Goal: Transaction & Acquisition: Purchase product/service

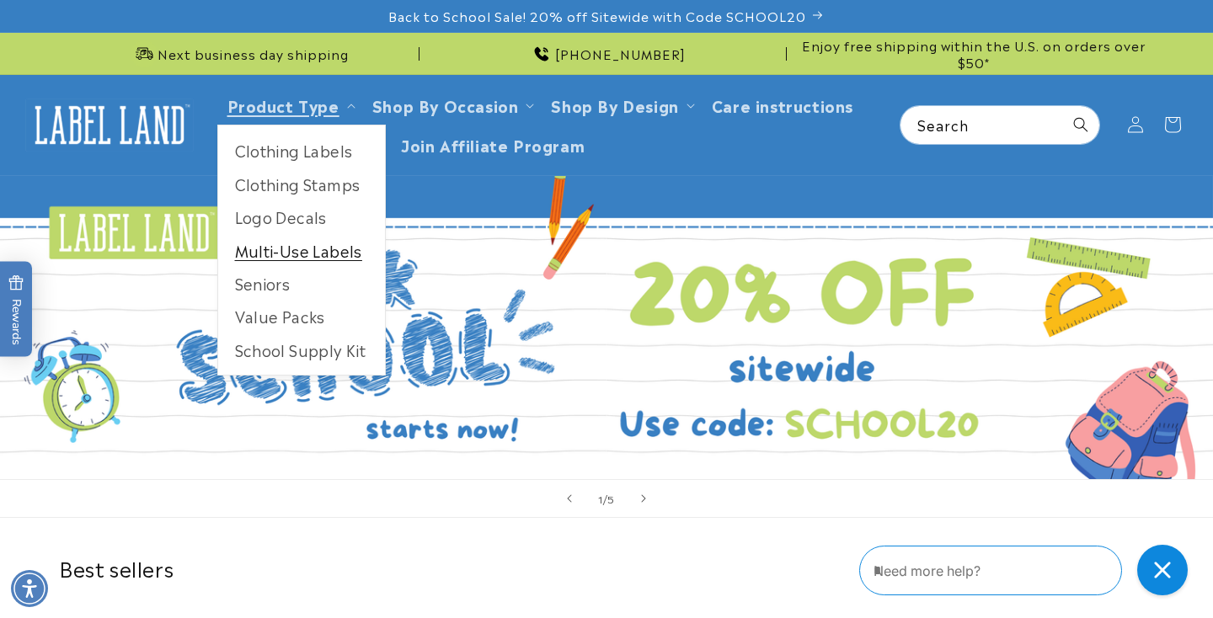
click at [304, 259] on link "Multi-Use Labels" at bounding box center [301, 250] width 167 height 33
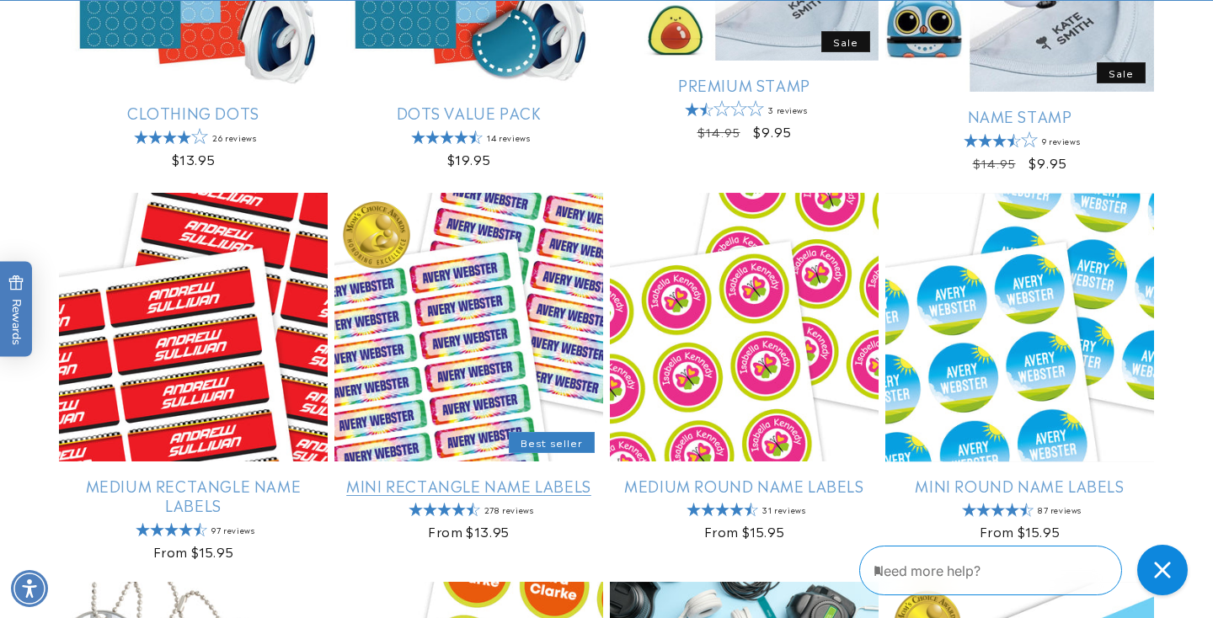
scroll to position [885, 0]
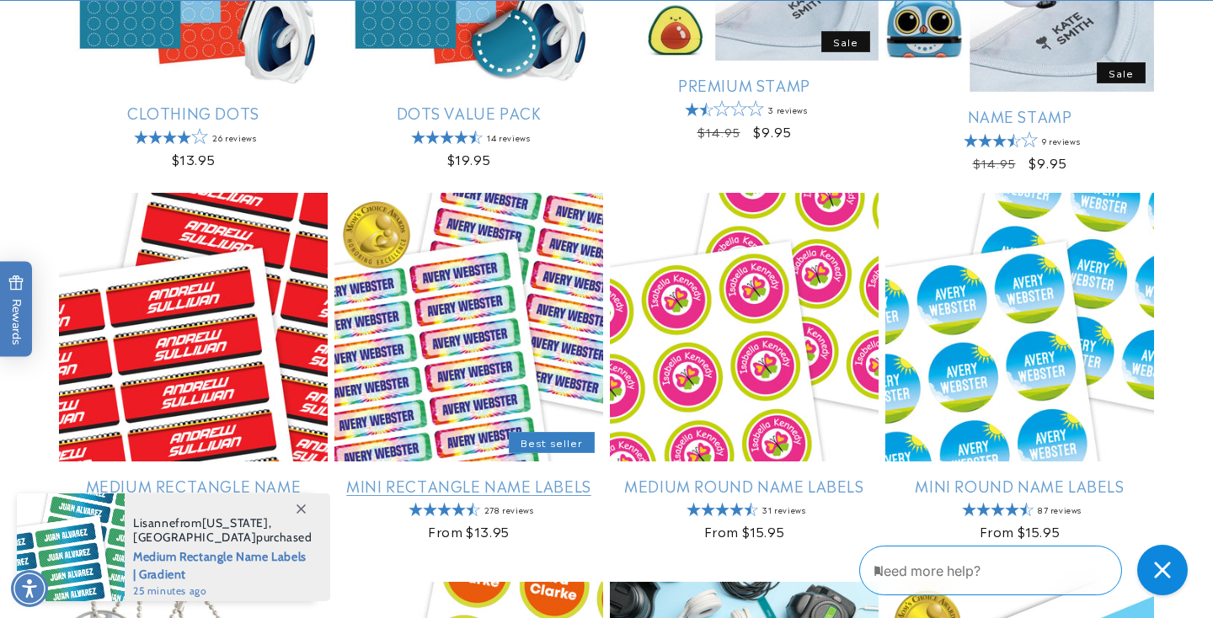
click at [440, 476] on link "Mini Rectangle Name Labels" at bounding box center [468, 485] width 269 height 19
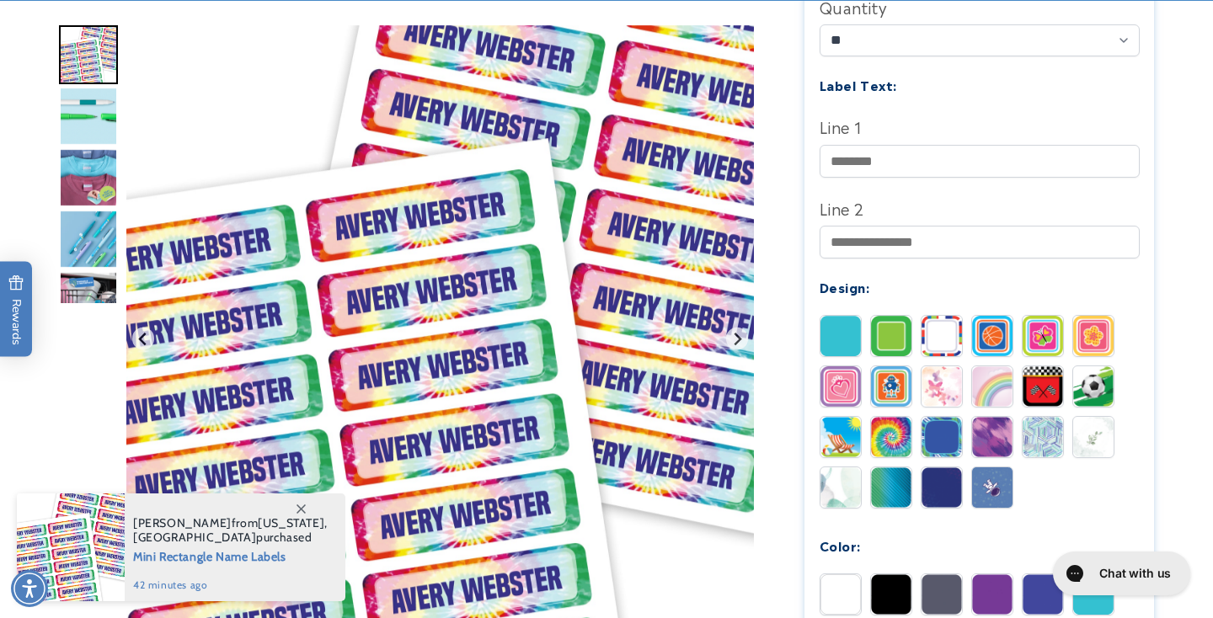
scroll to position [549, 0]
click at [842, 575] on img at bounding box center [841, 595] width 40 height 40
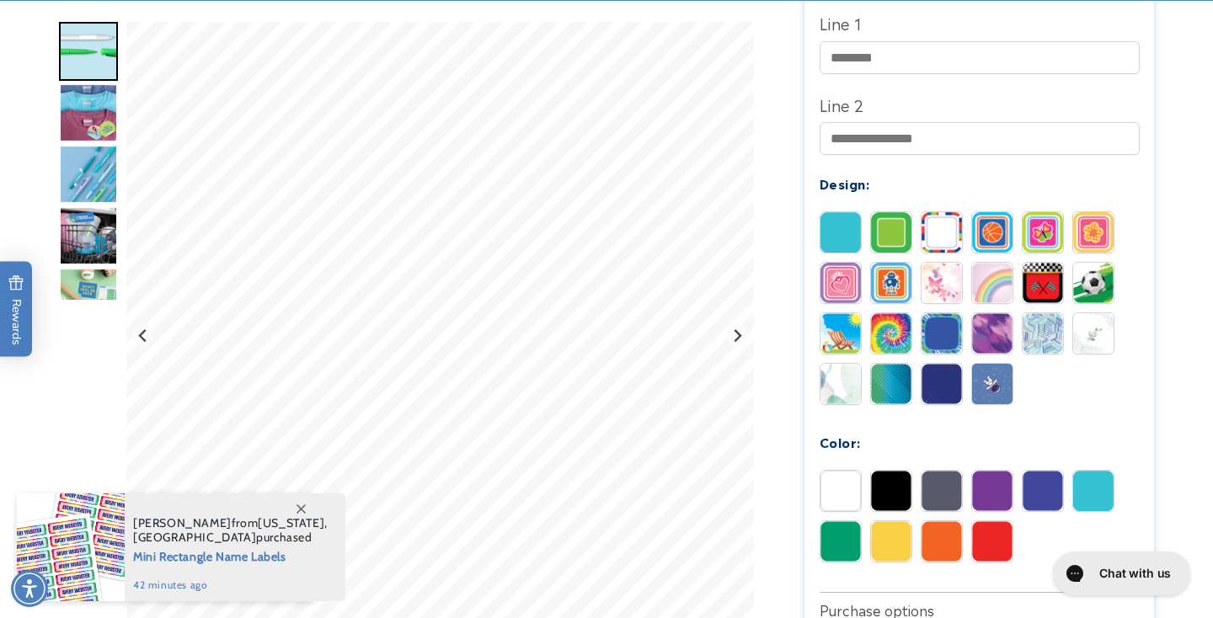
scroll to position [653, 0]
click at [953, 212] on img at bounding box center [942, 232] width 40 height 40
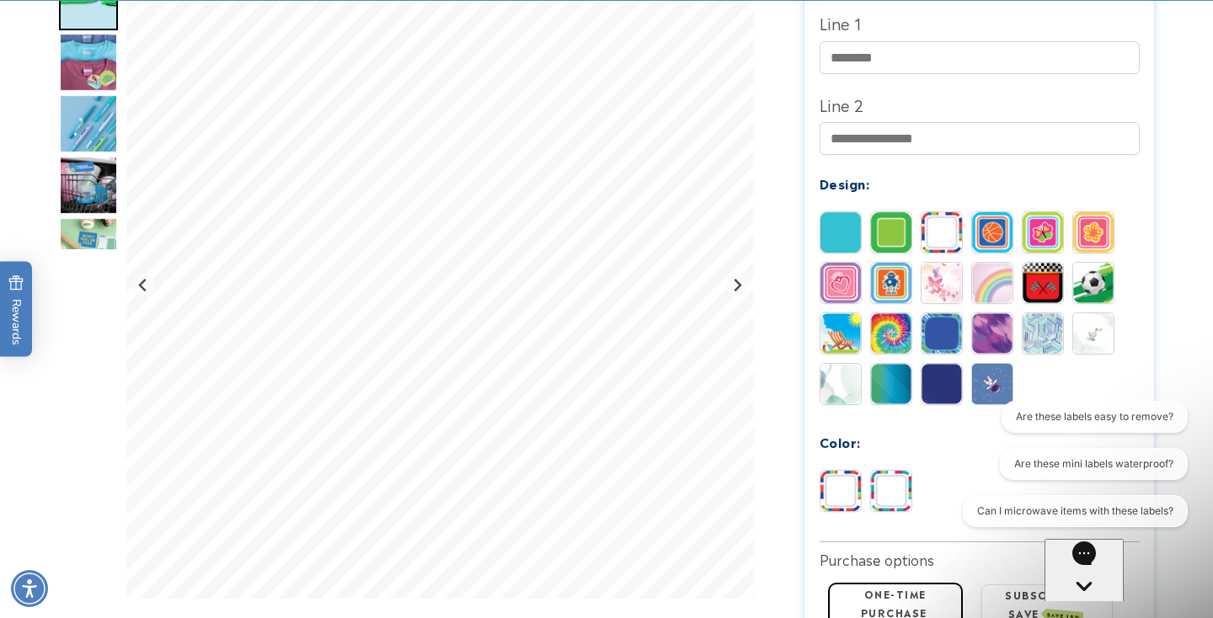
scroll to position [0, 0]
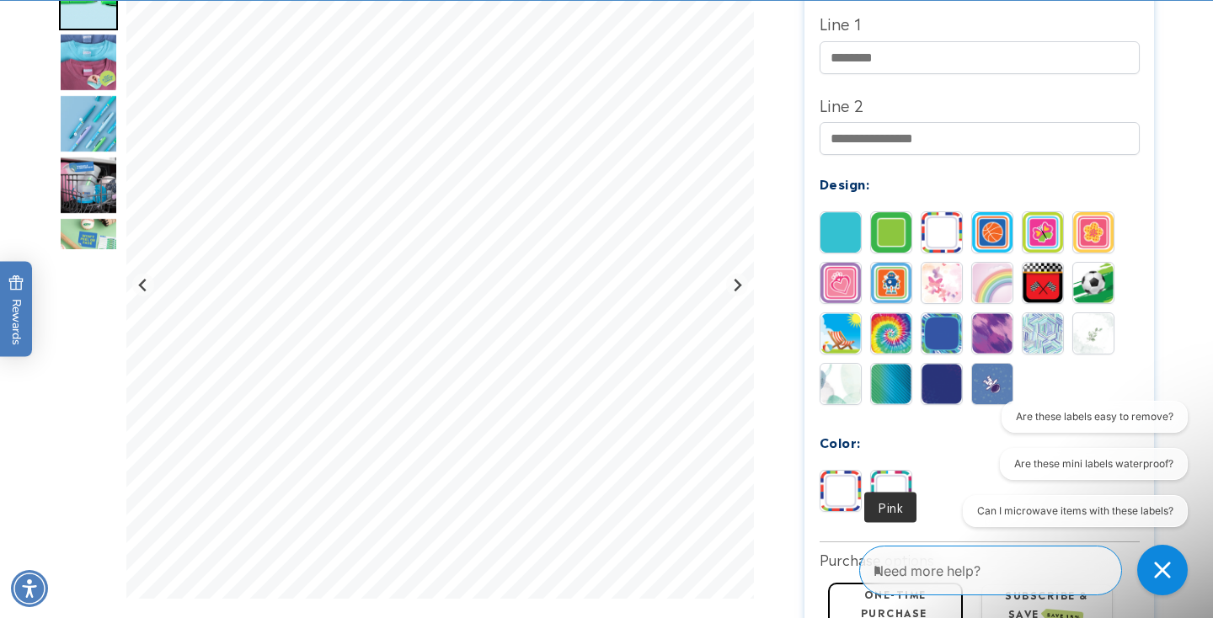
click at [893, 471] on img at bounding box center [891, 491] width 40 height 40
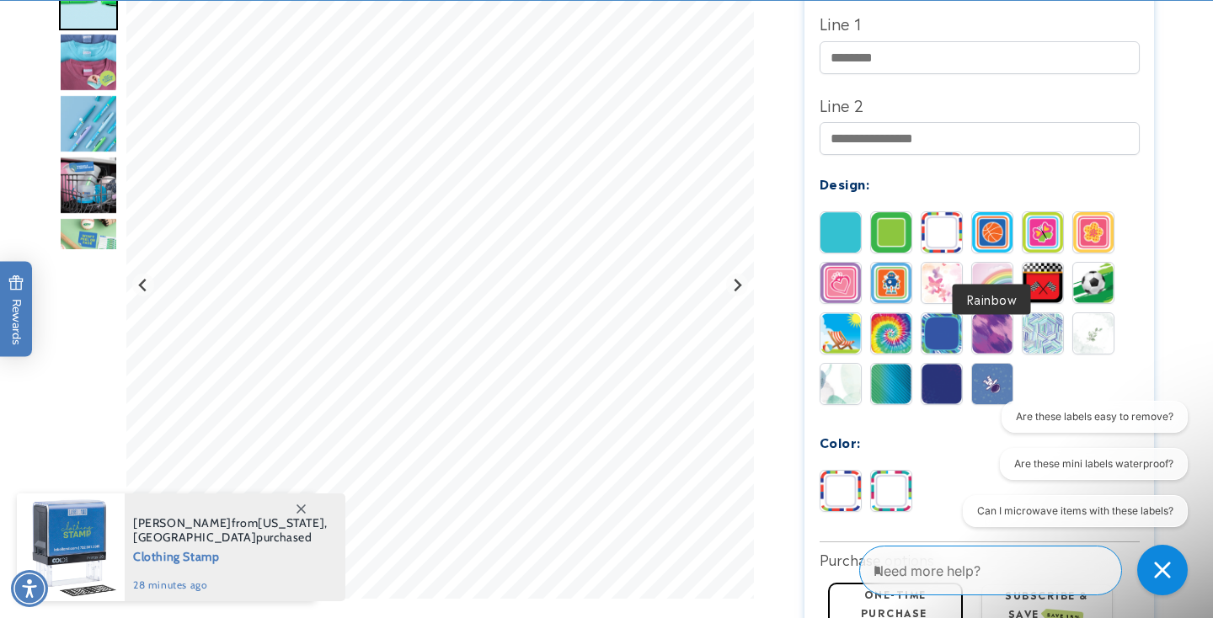
click at [1002, 263] on img at bounding box center [992, 283] width 40 height 40
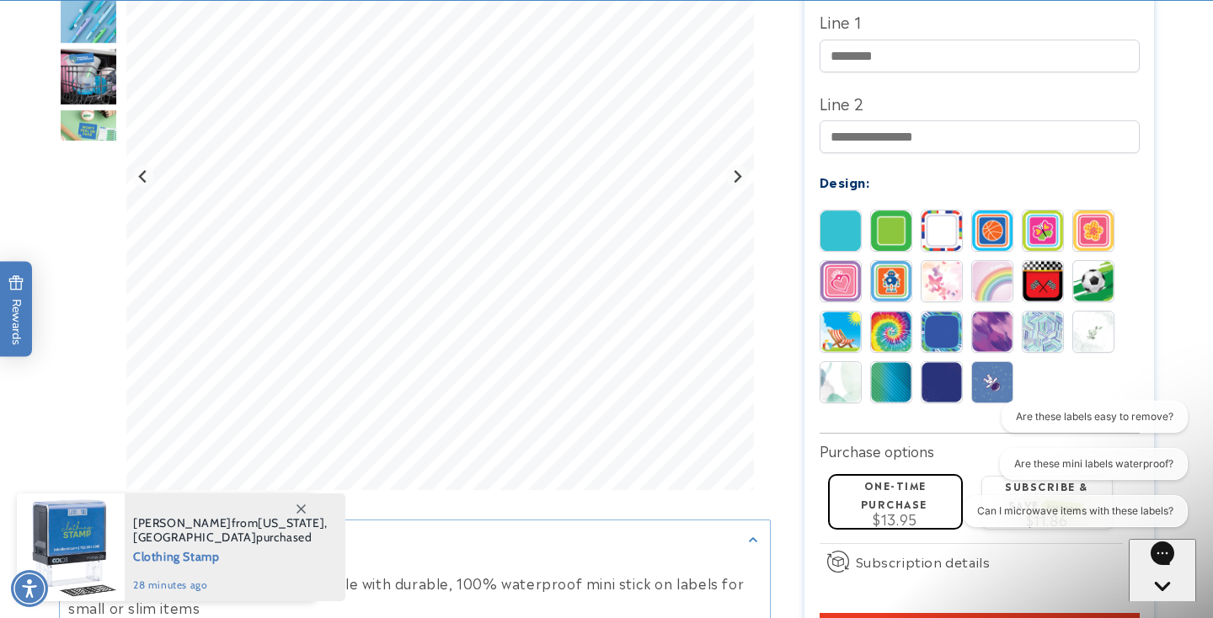
scroll to position [655, 0]
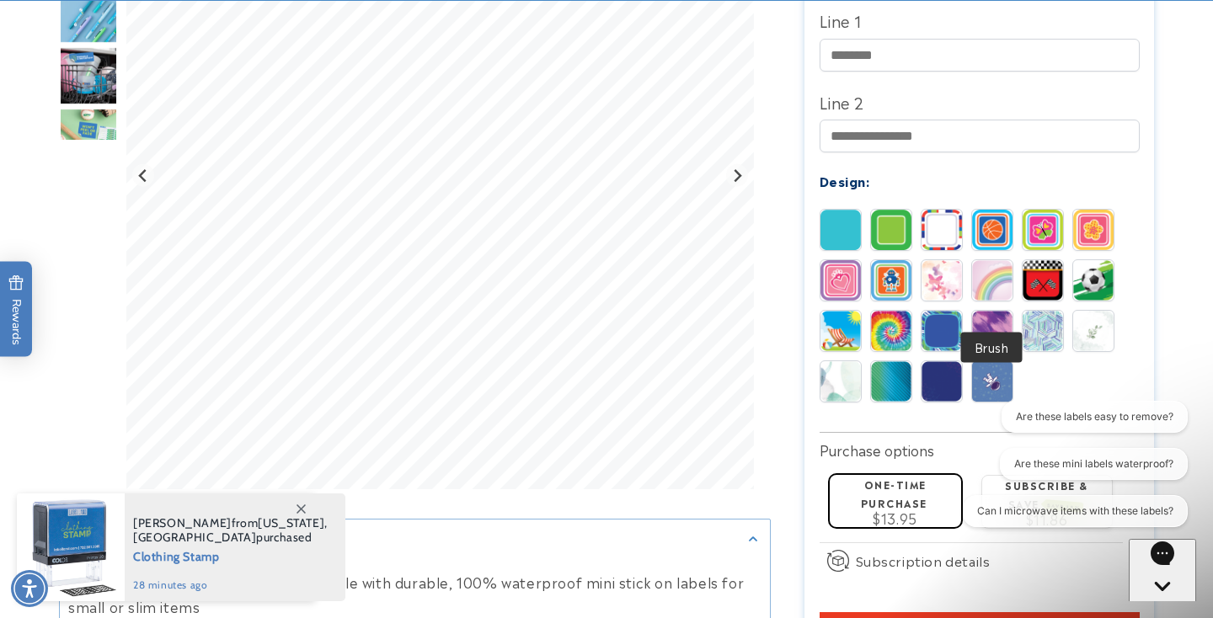
click at [996, 311] on img at bounding box center [992, 331] width 40 height 40
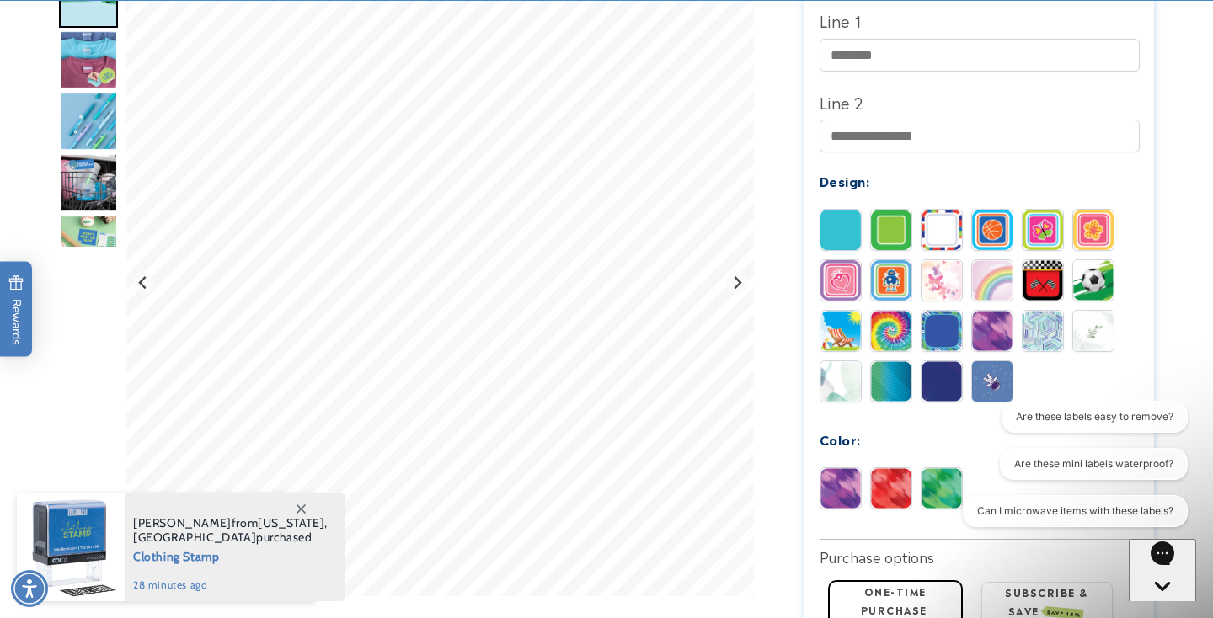
click at [895, 311] on img at bounding box center [891, 331] width 40 height 40
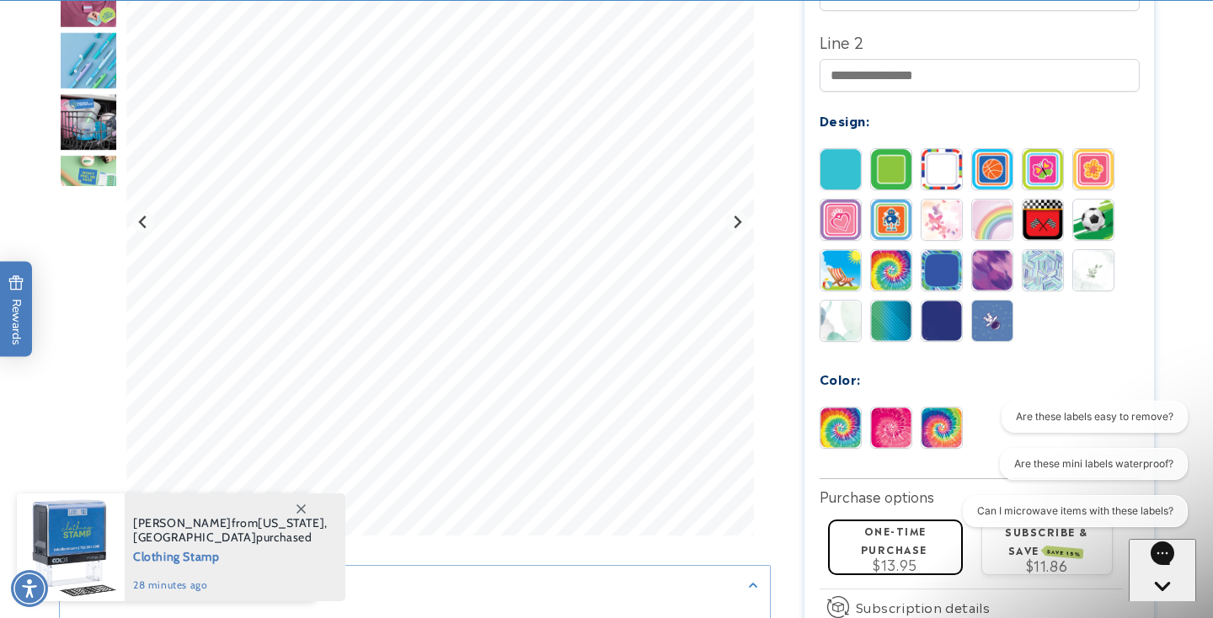
scroll to position [730, 0]
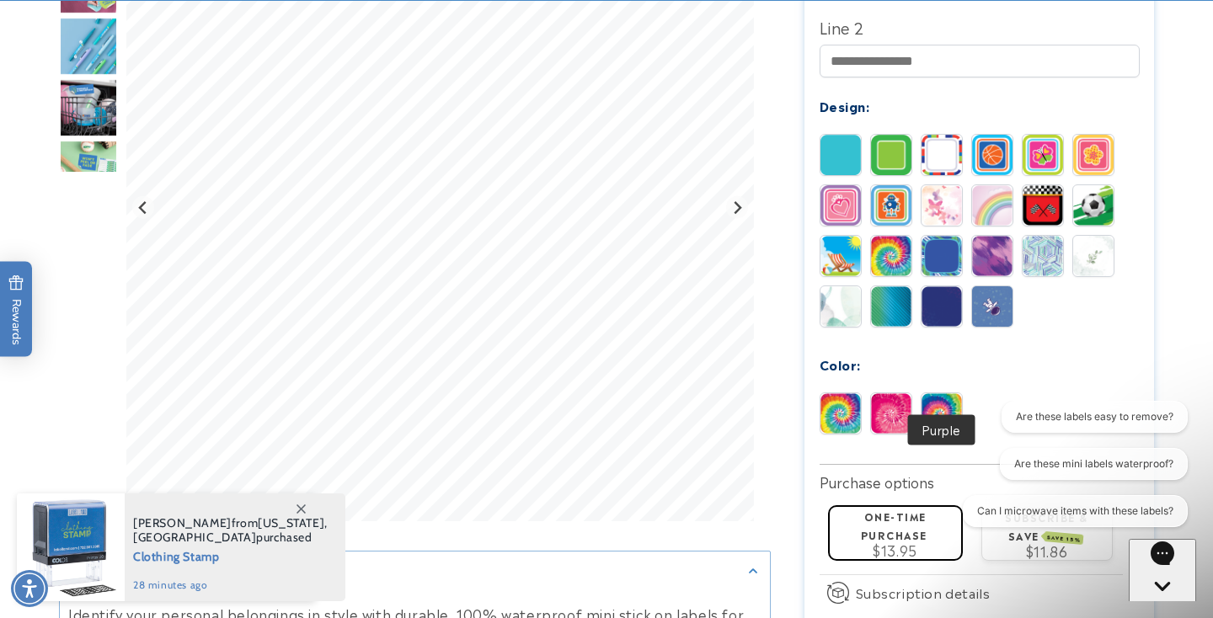
click at [936, 393] on img at bounding box center [942, 413] width 40 height 40
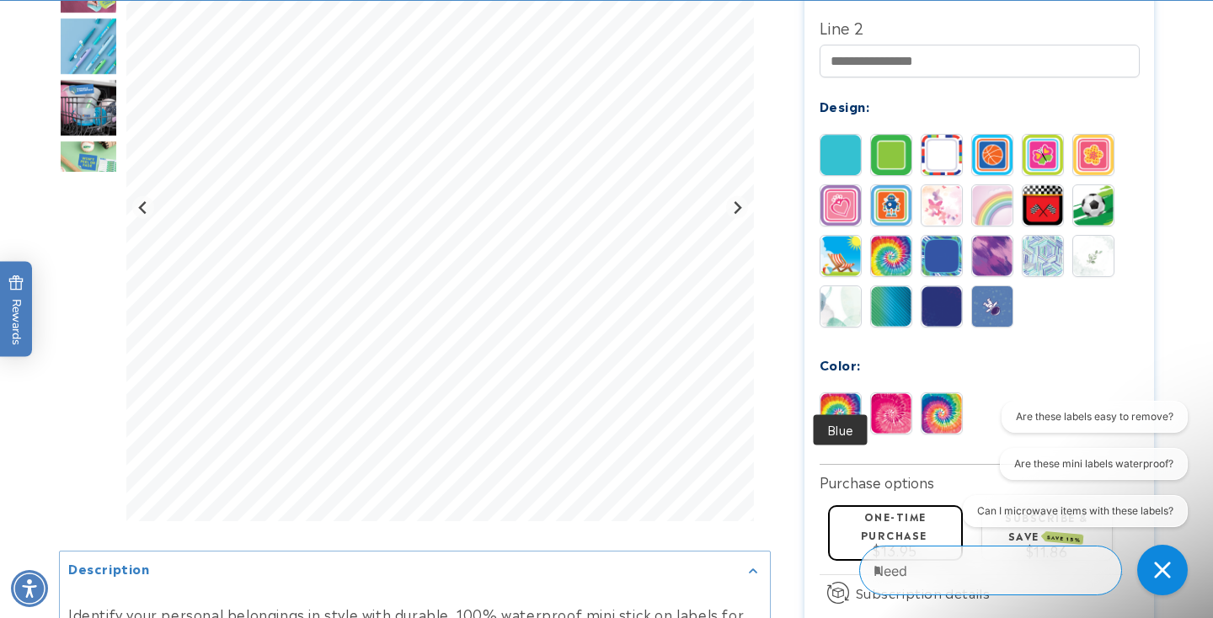
click at [832, 393] on img at bounding box center [841, 413] width 40 height 40
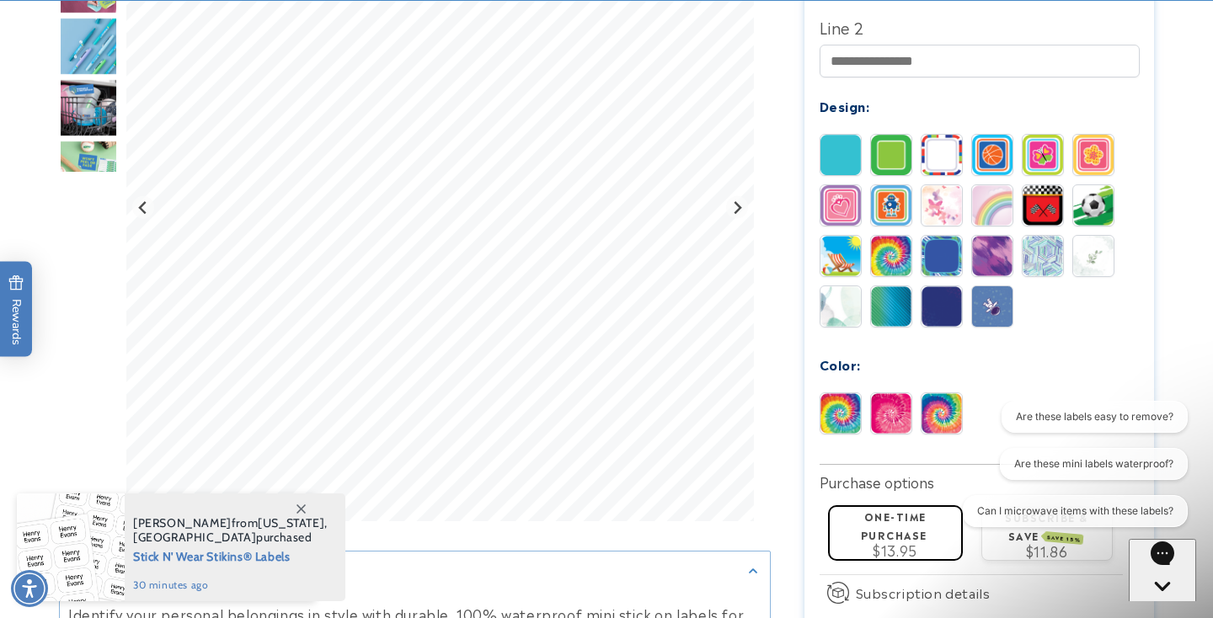
click at [837, 236] on img at bounding box center [841, 256] width 40 height 40
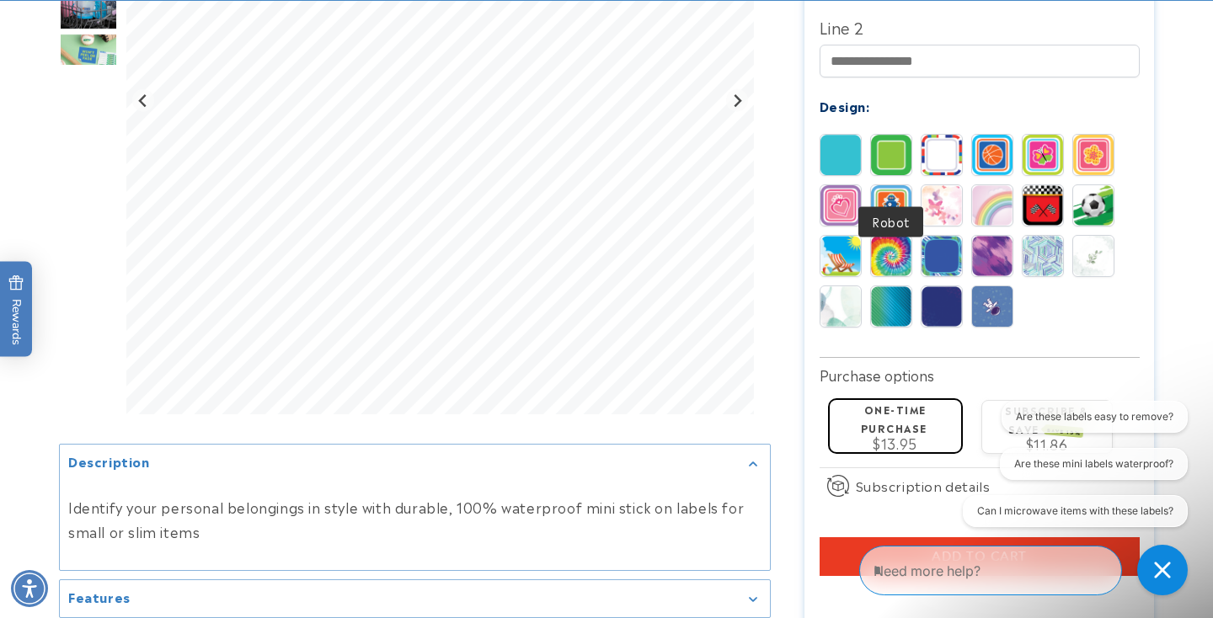
click at [887, 185] on img at bounding box center [891, 205] width 40 height 40
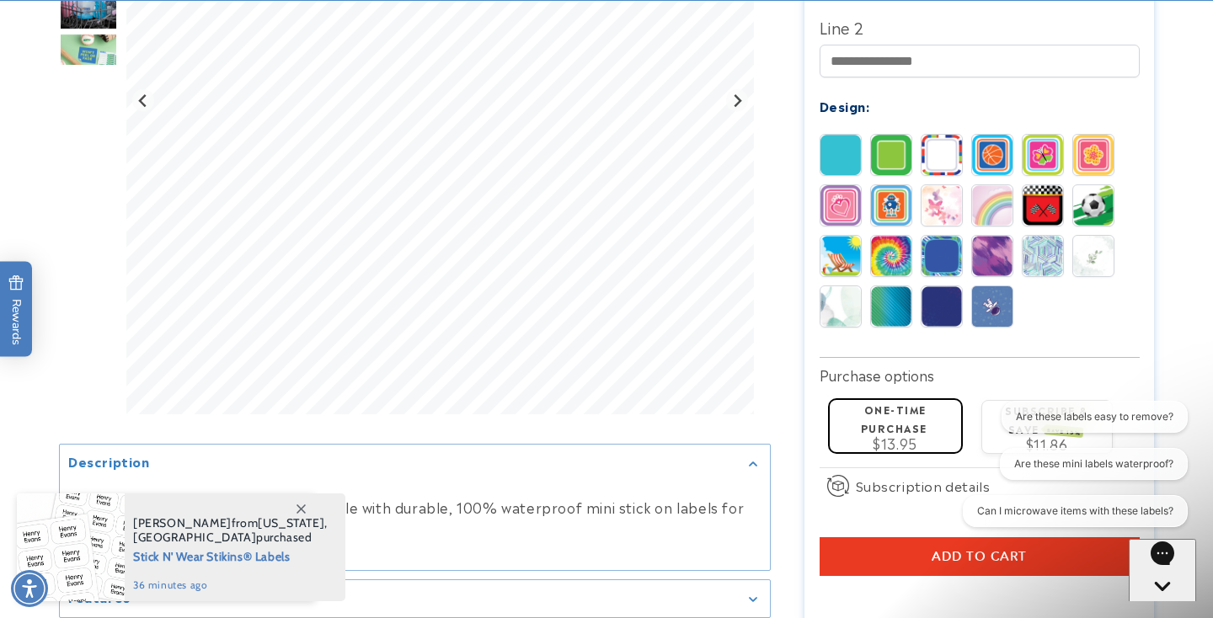
click at [887, 185] on img at bounding box center [891, 205] width 40 height 40
click at [945, 185] on img at bounding box center [942, 205] width 40 height 40
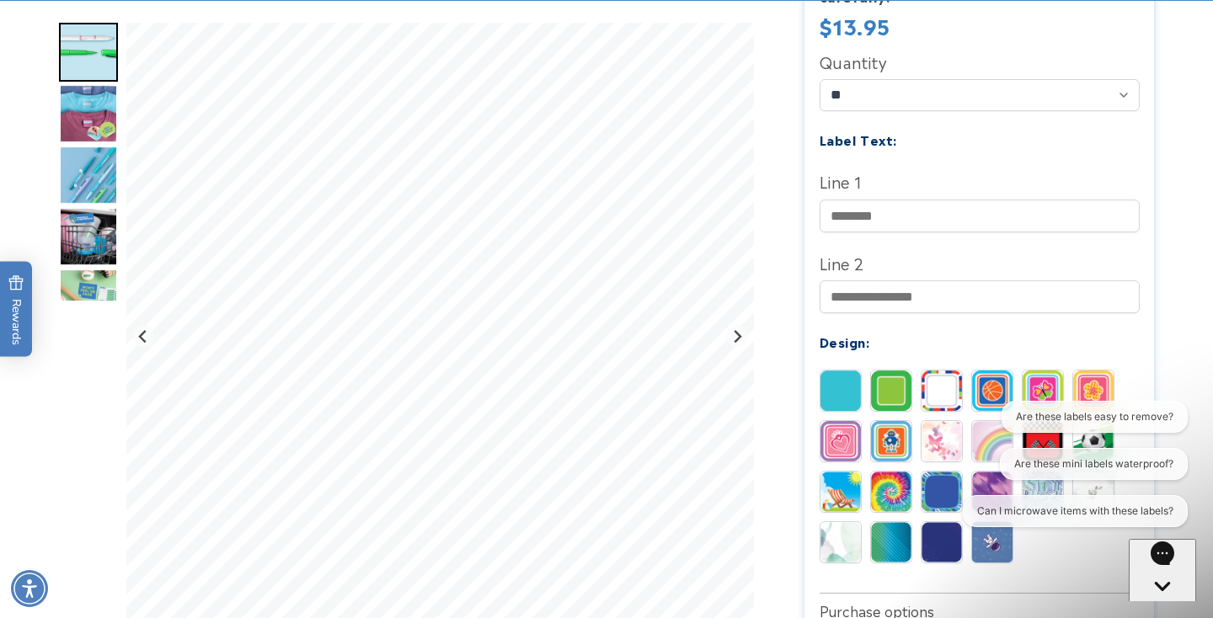
scroll to position [498, 0]
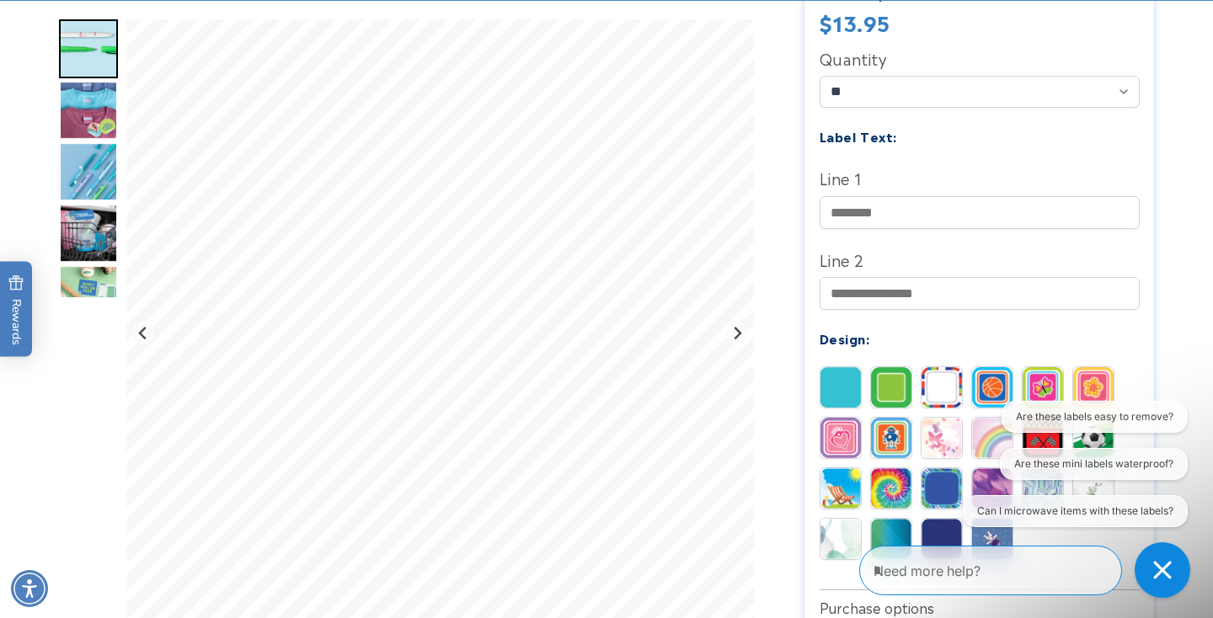
click at [1161, 570] on icon "Close conversation starters" at bounding box center [1162, 570] width 18 height 18
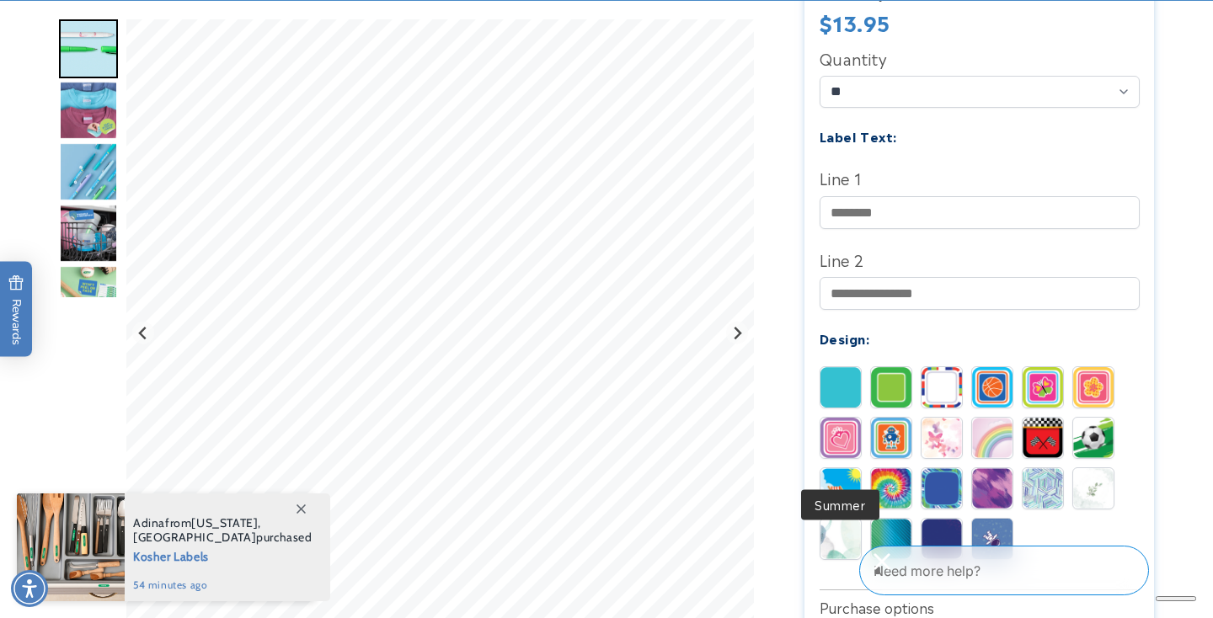
click at [843, 468] on img at bounding box center [841, 488] width 40 height 40
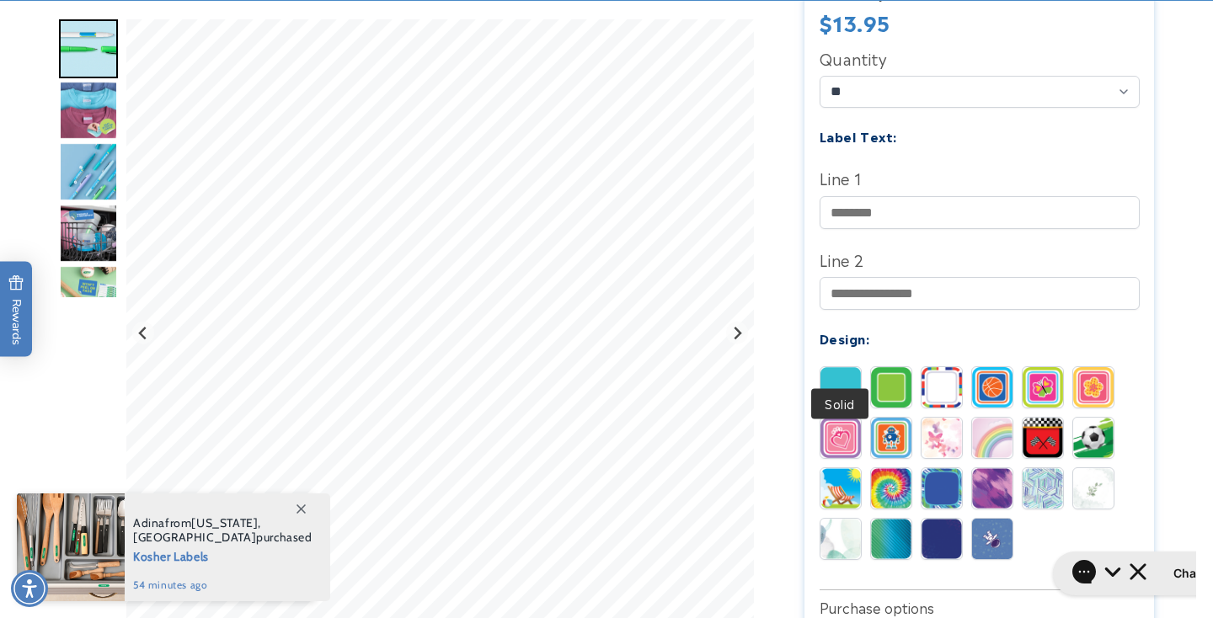
click at [841, 367] on img at bounding box center [841, 387] width 40 height 40
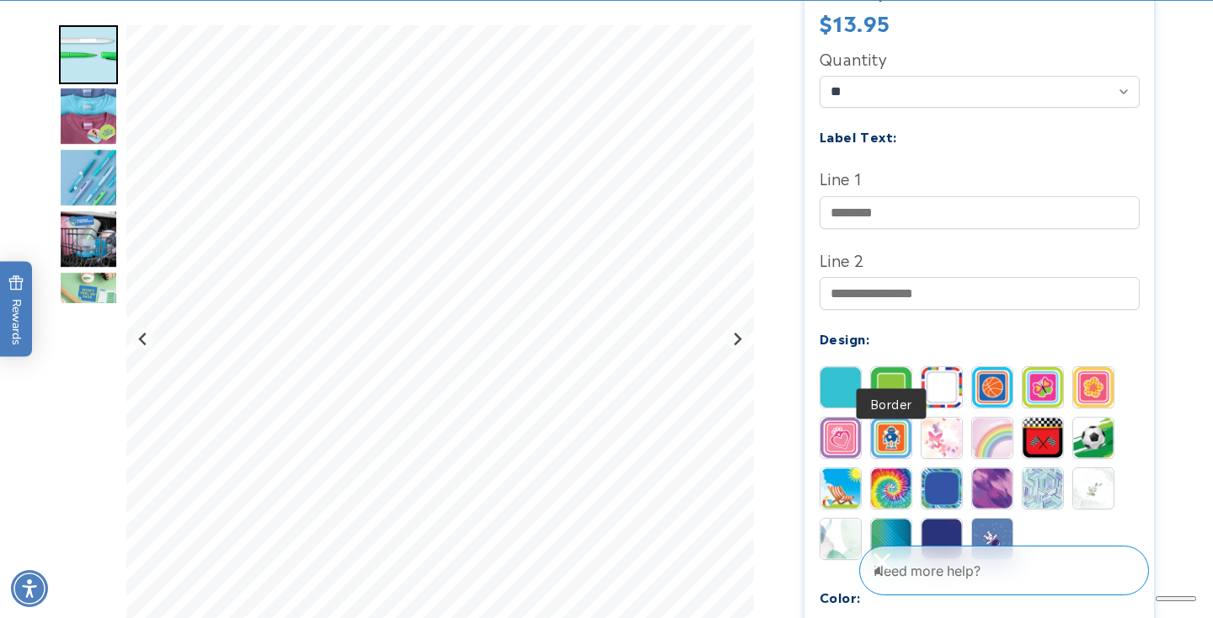
click at [898, 367] on img at bounding box center [891, 387] width 40 height 40
click at [936, 367] on img at bounding box center [942, 387] width 40 height 40
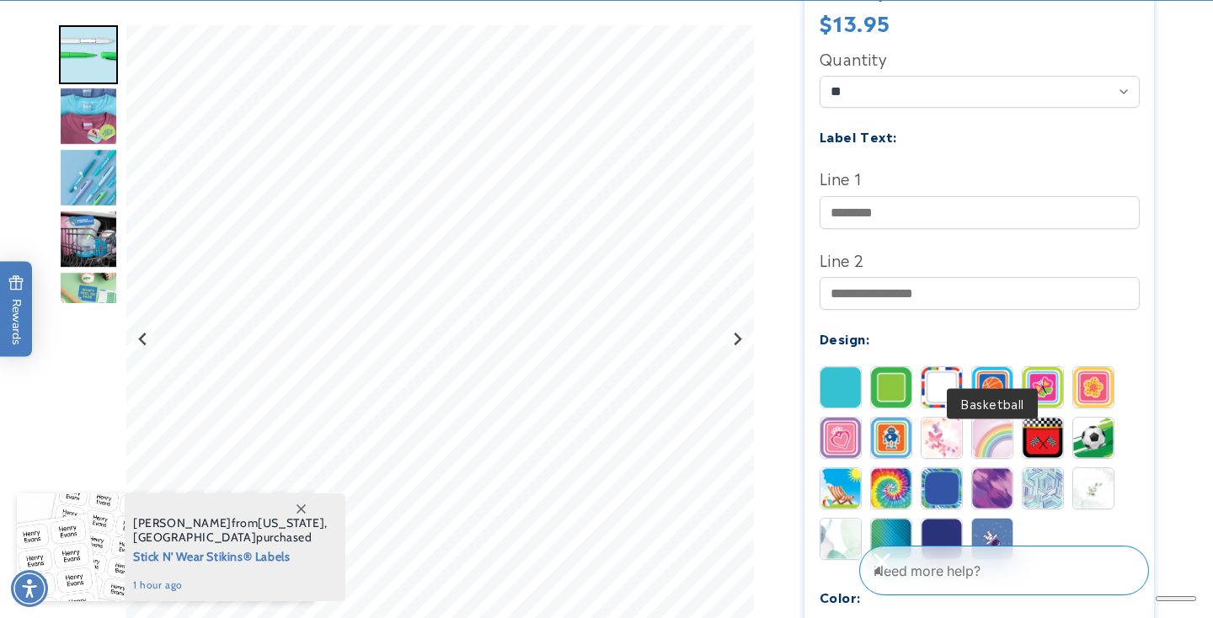
click at [988, 367] on img at bounding box center [992, 387] width 40 height 40
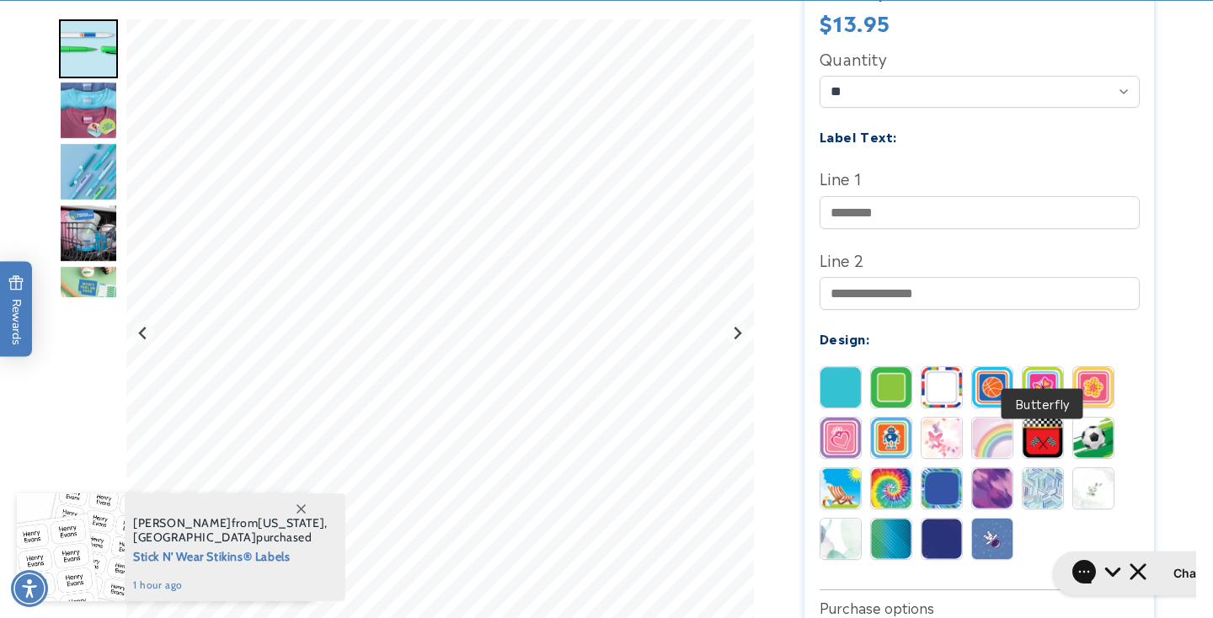
click at [1045, 367] on img at bounding box center [1043, 387] width 40 height 40
click at [1095, 367] on img at bounding box center [1093, 387] width 40 height 40
click at [838, 418] on img at bounding box center [841, 438] width 40 height 40
click at [892, 418] on img at bounding box center [891, 438] width 40 height 40
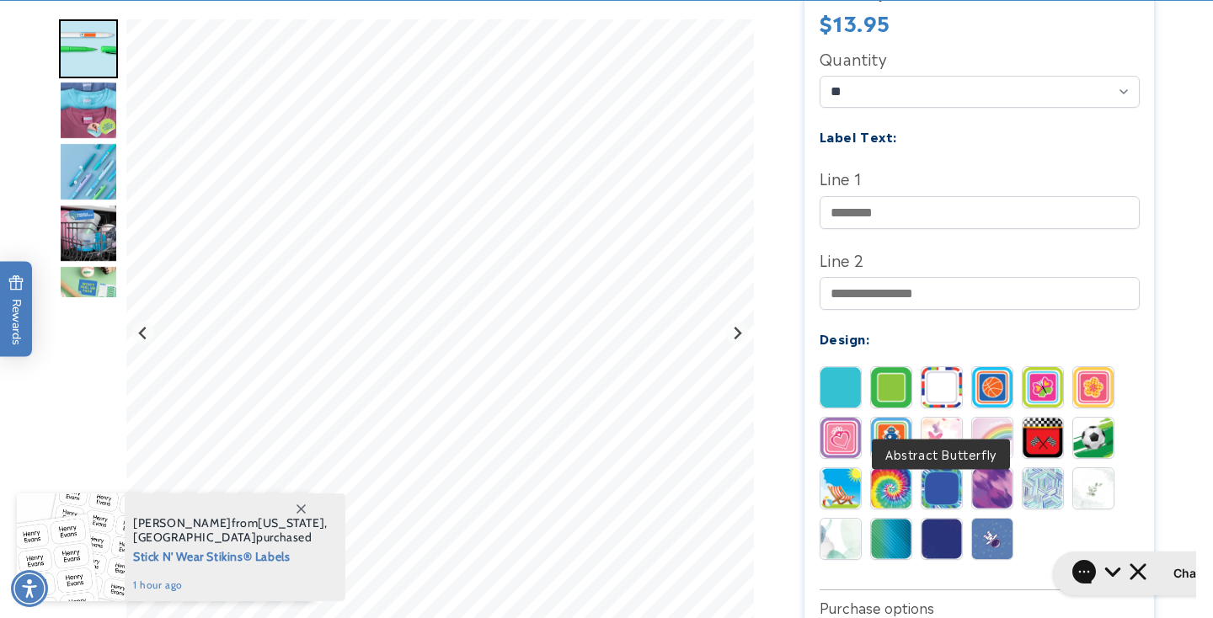
click at [943, 418] on img at bounding box center [942, 438] width 40 height 40
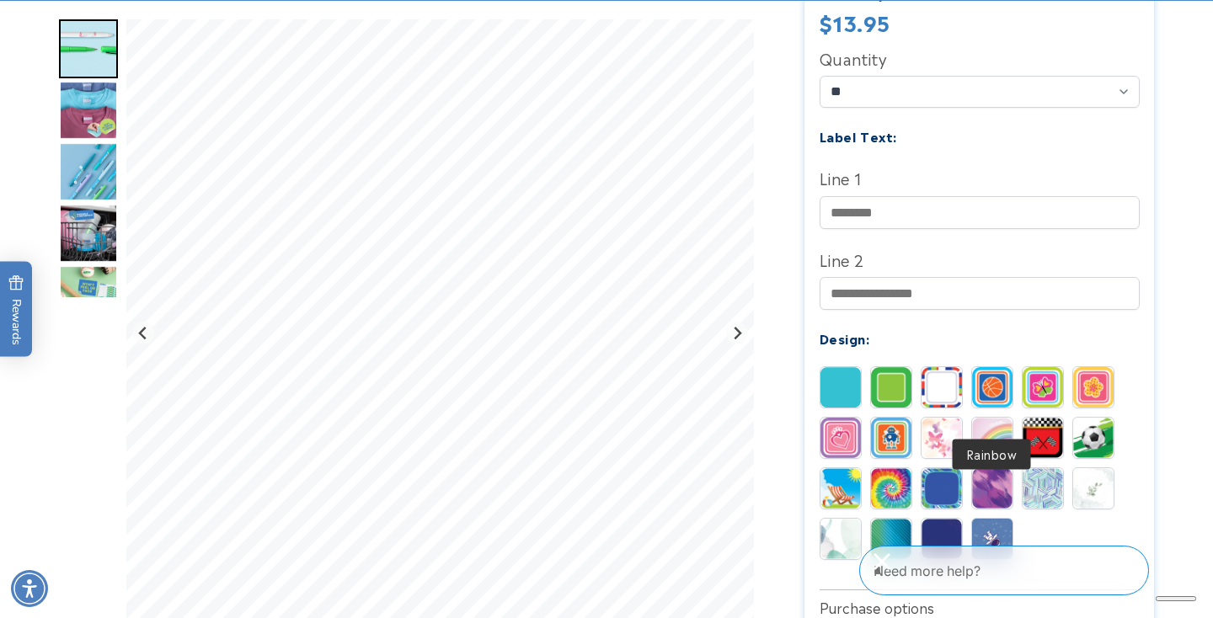
click at [985, 418] on img at bounding box center [992, 438] width 40 height 40
click at [1034, 418] on img at bounding box center [1043, 438] width 40 height 40
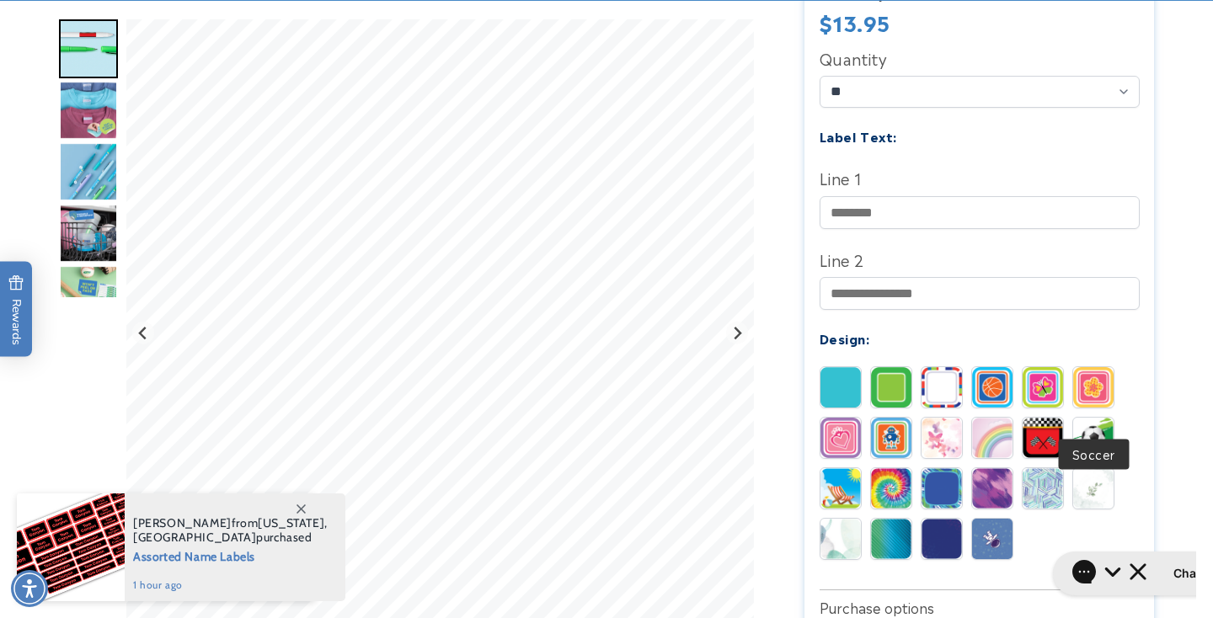
click at [1088, 418] on img at bounding box center [1093, 438] width 40 height 40
click at [836, 468] on img at bounding box center [841, 488] width 40 height 40
click at [885, 468] on img at bounding box center [891, 488] width 40 height 40
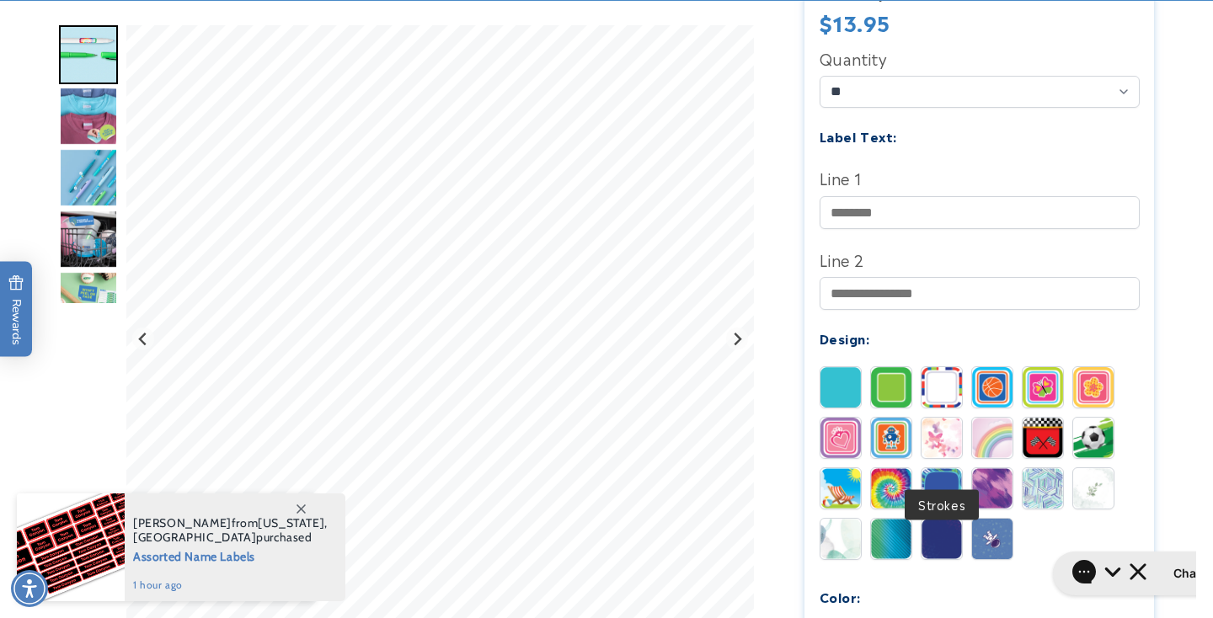
click at [937, 468] on img at bounding box center [942, 488] width 40 height 40
click at [996, 468] on img at bounding box center [992, 488] width 40 height 40
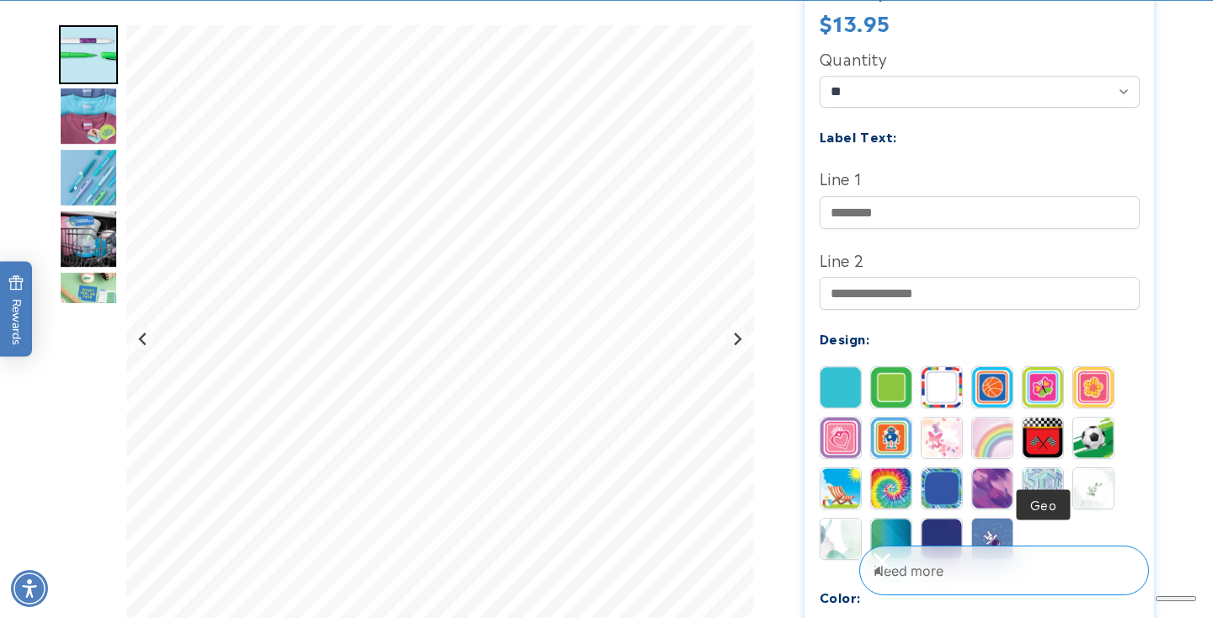
click at [1028, 468] on img at bounding box center [1043, 488] width 40 height 40
click at [1095, 468] on img at bounding box center [1093, 488] width 40 height 40
click at [833, 519] on img at bounding box center [841, 539] width 40 height 40
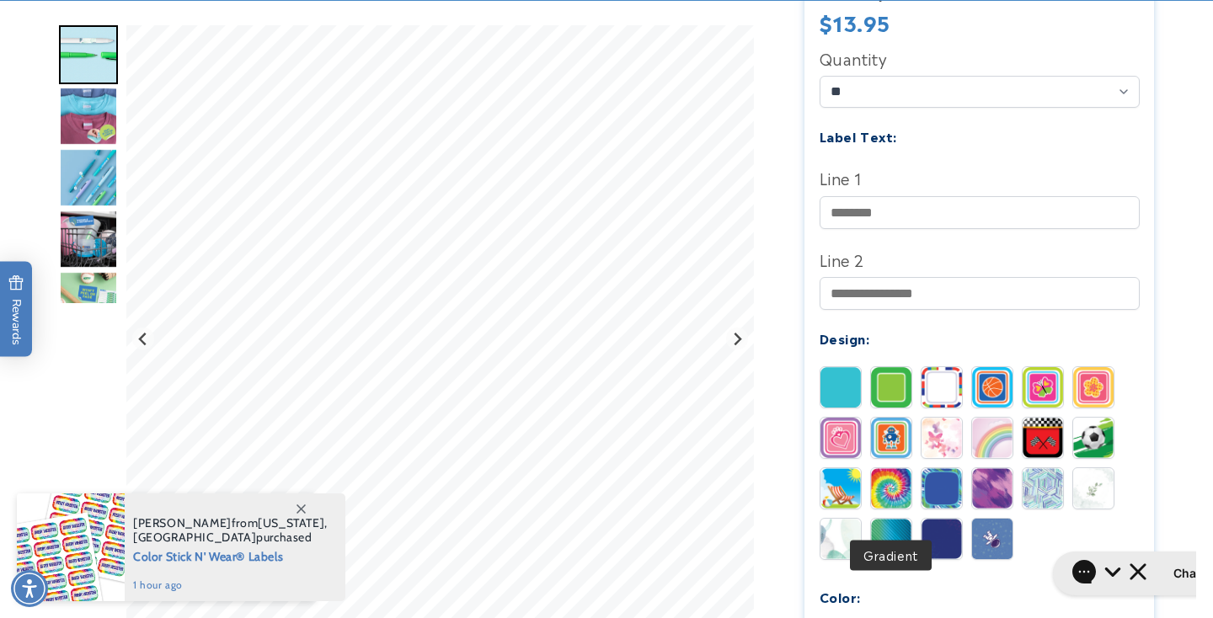
click at [892, 519] on img at bounding box center [891, 539] width 40 height 40
click at [943, 520] on img at bounding box center [942, 539] width 40 height 40
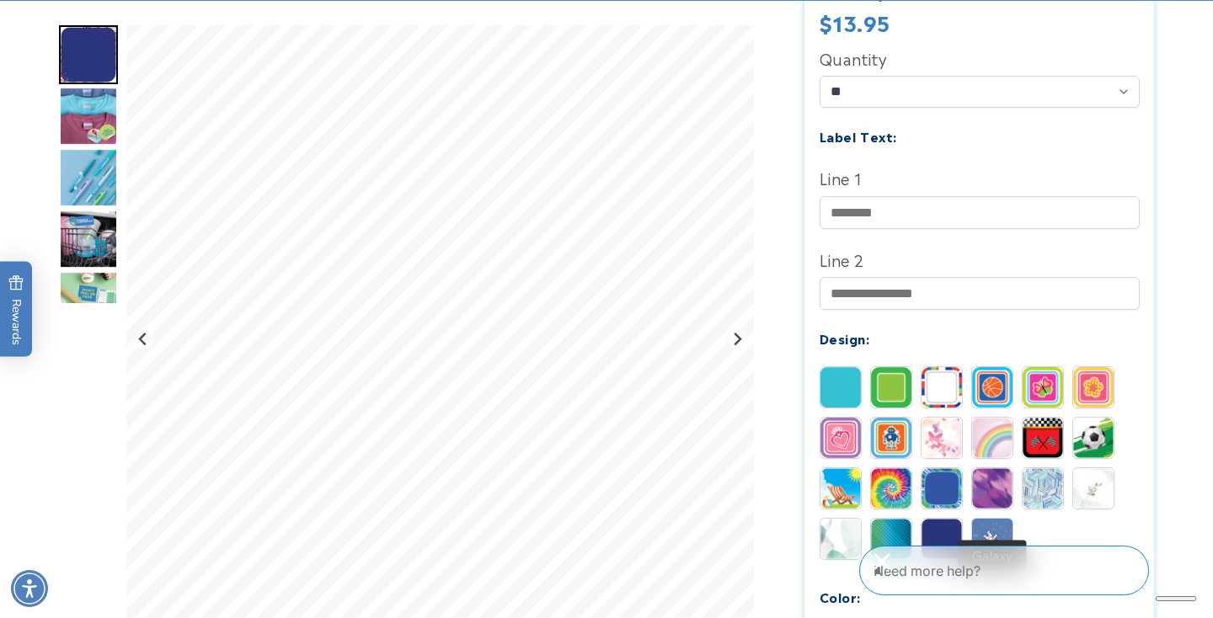
click at [982, 519] on img at bounding box center [992, 539] width 40 height 40
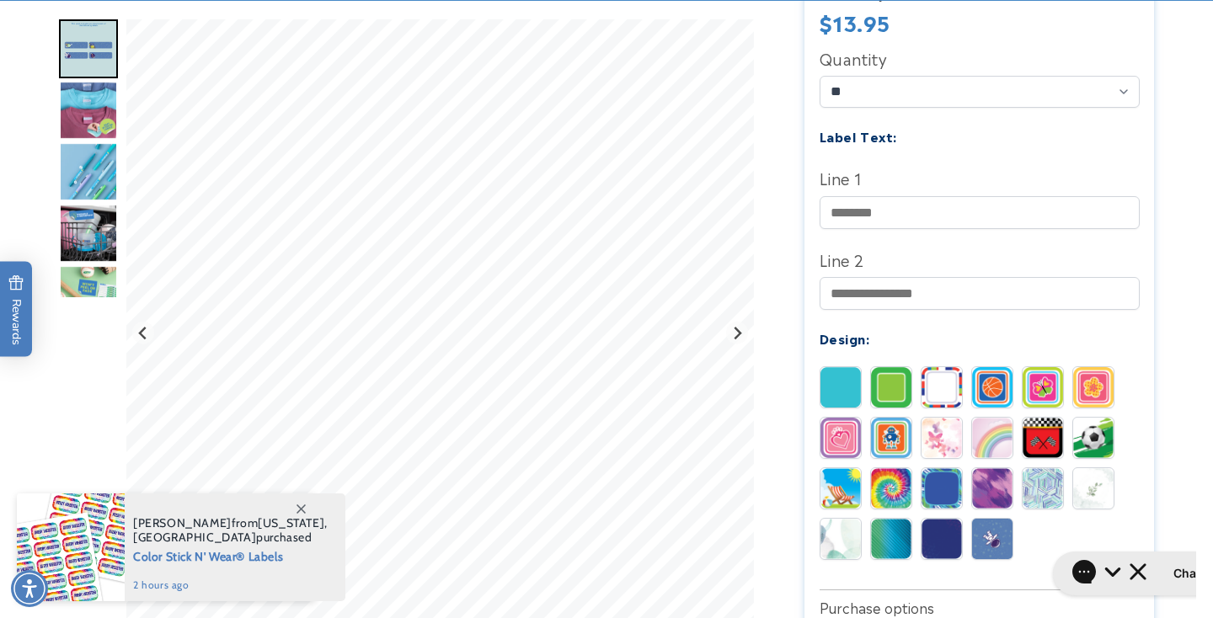
click at [953, 519] on img at bounding box center [942, 539] width 40 height 40
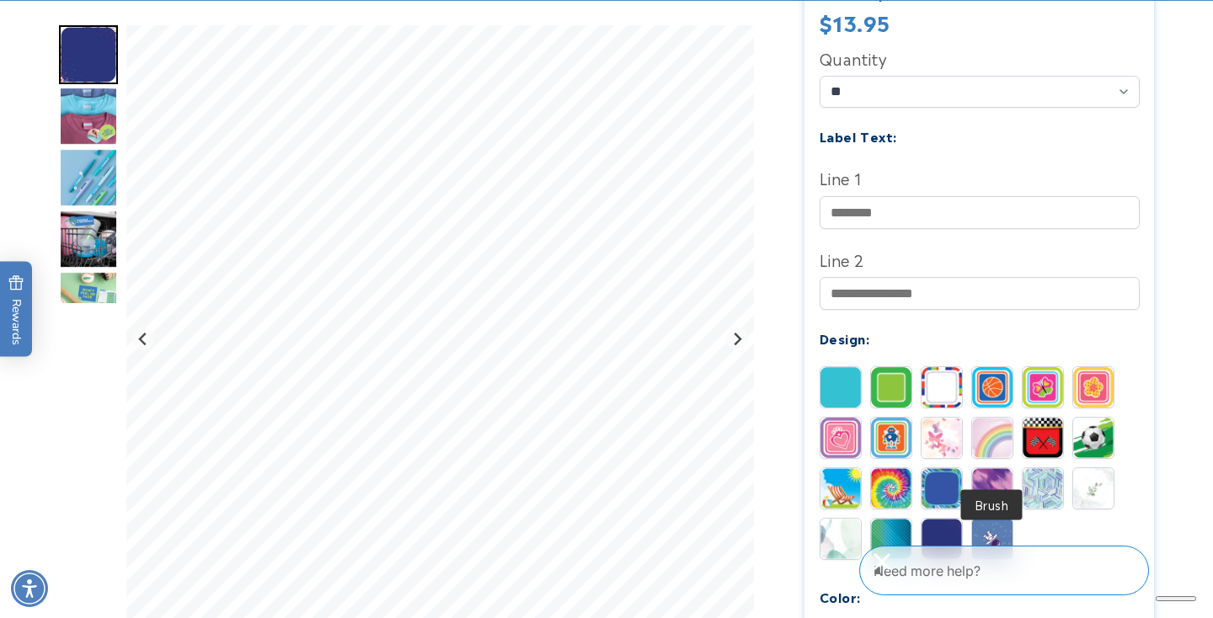
click at [981, 468] on img at bounding box center [992, 488] width 40 height 40
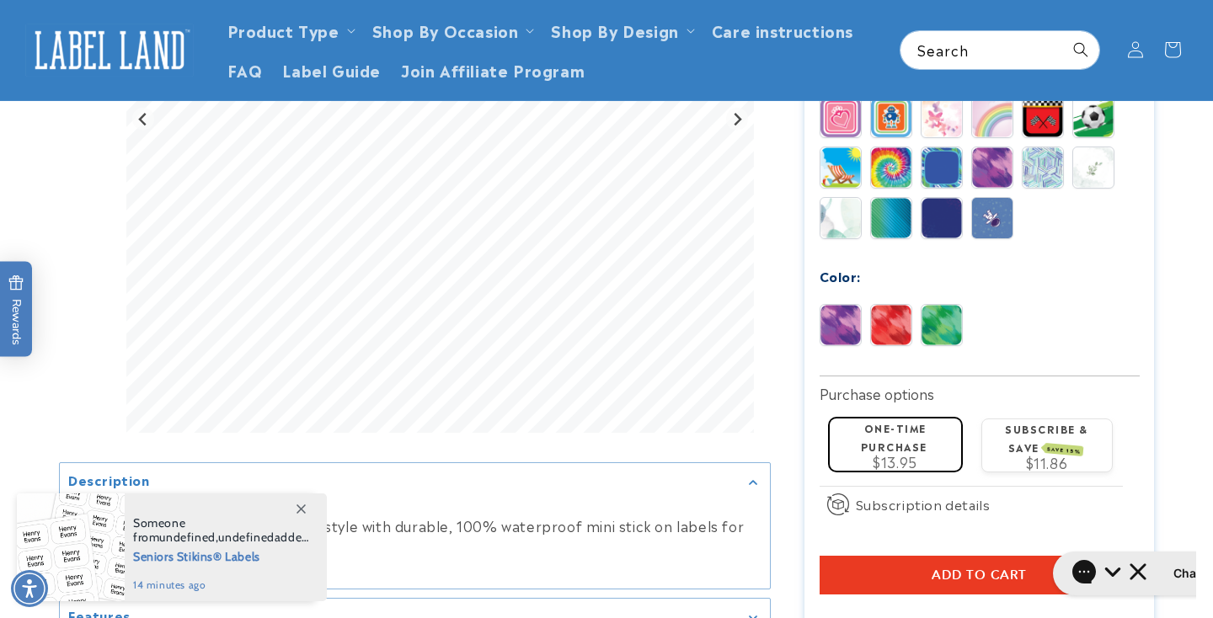
scroll to position [374, 0]
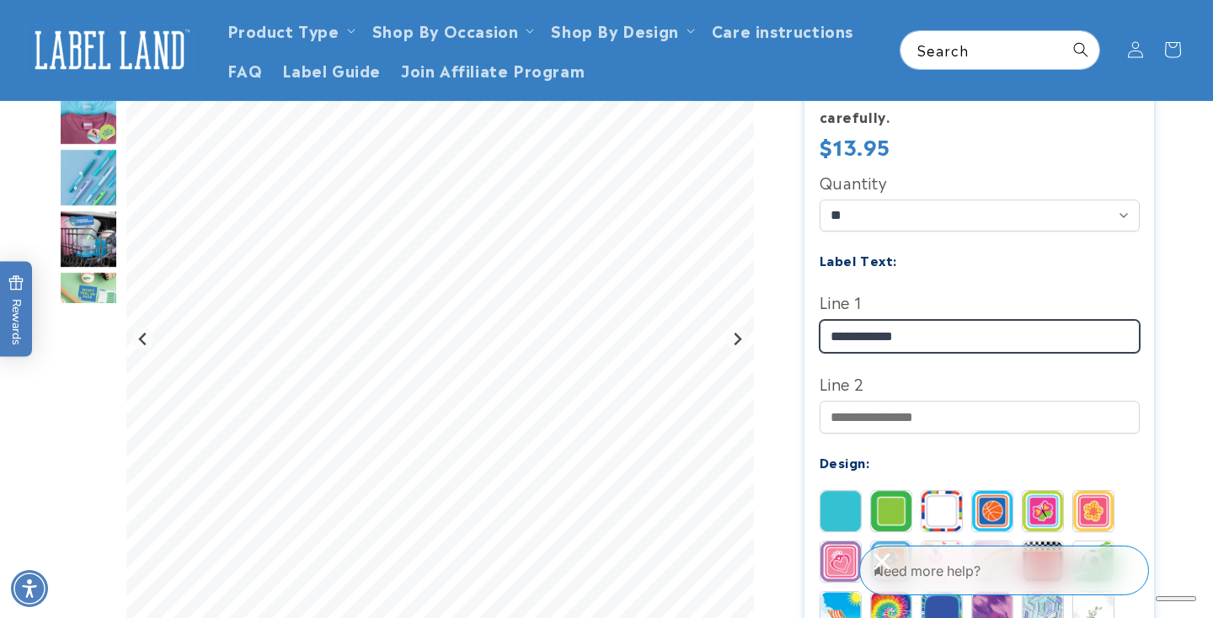
type input "**********"
click at [933, 370] on label "Line 2" at bounding box center [980, 383] width 320 height 27
click at [933, 401] on input "Line 2" at bounding box center [980, 417] width 320 height 33
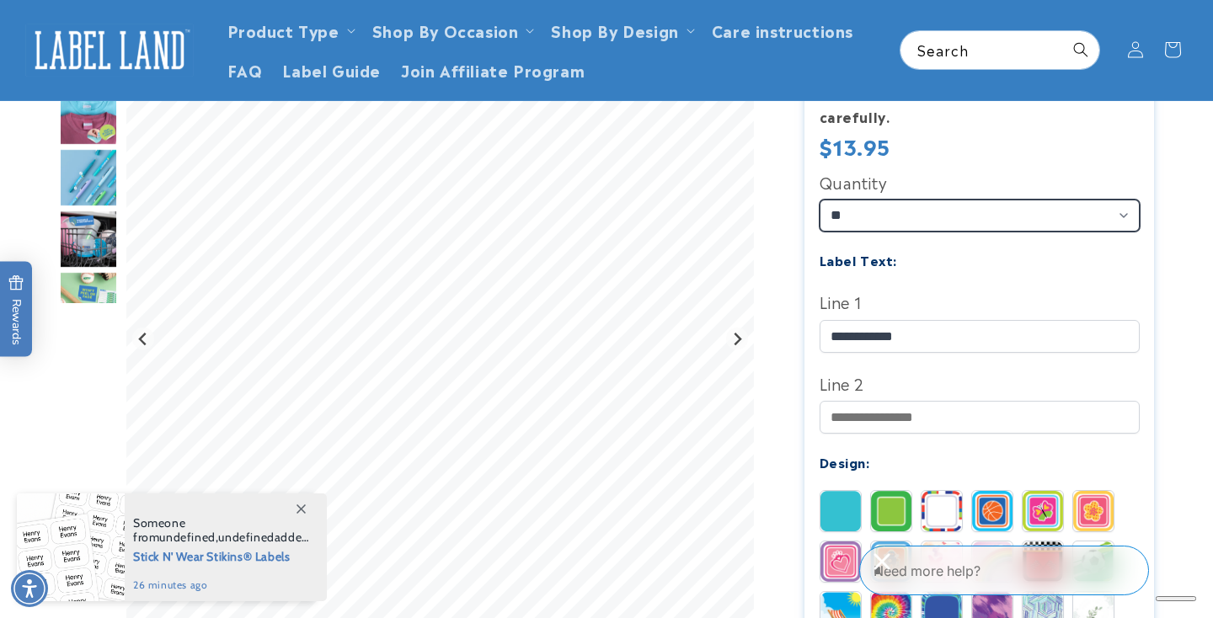
select select "**"
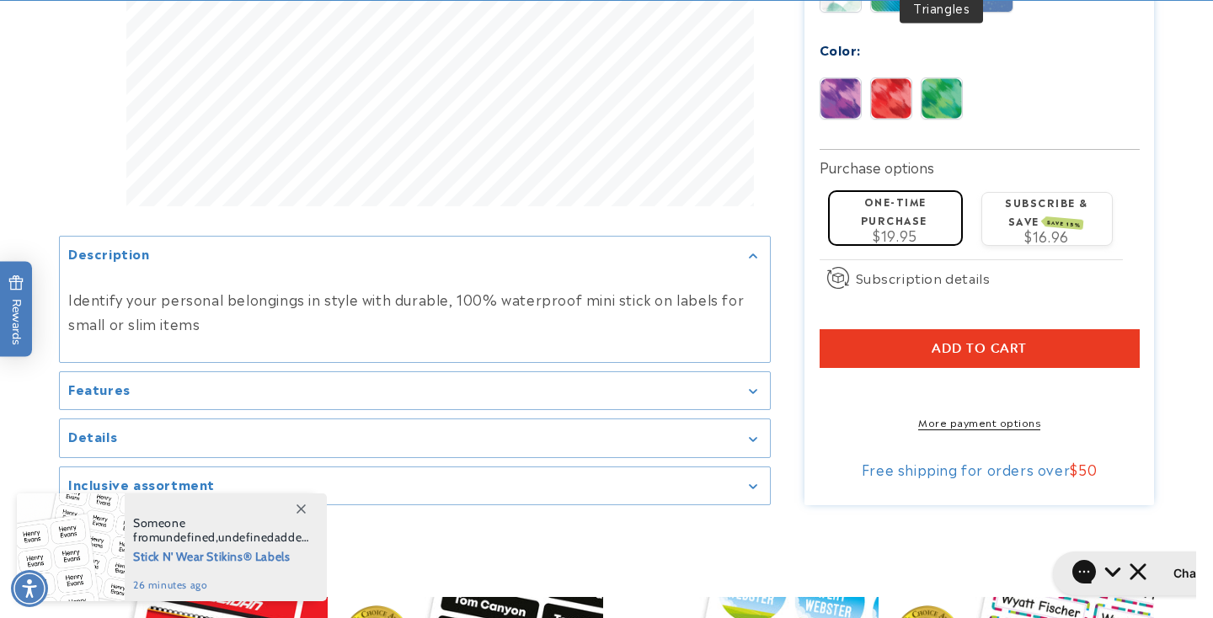
scroll to position [1056, 0]
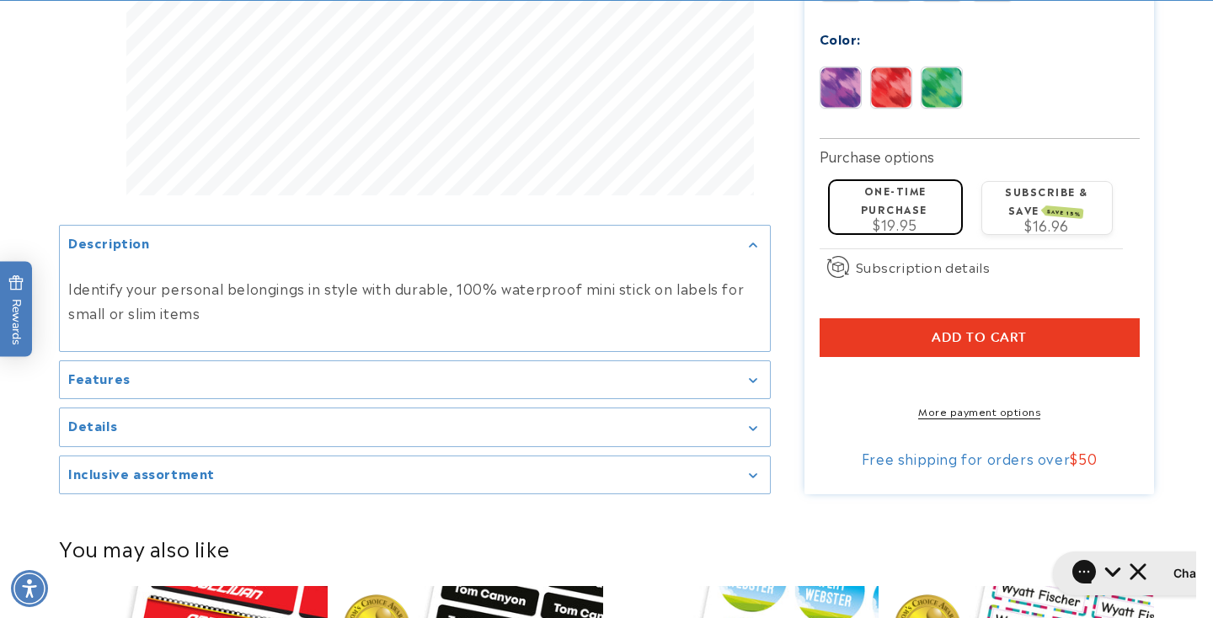
click at [961, 330] on span "Add to cart" at bounding box center [979, 337] width 95 height 15
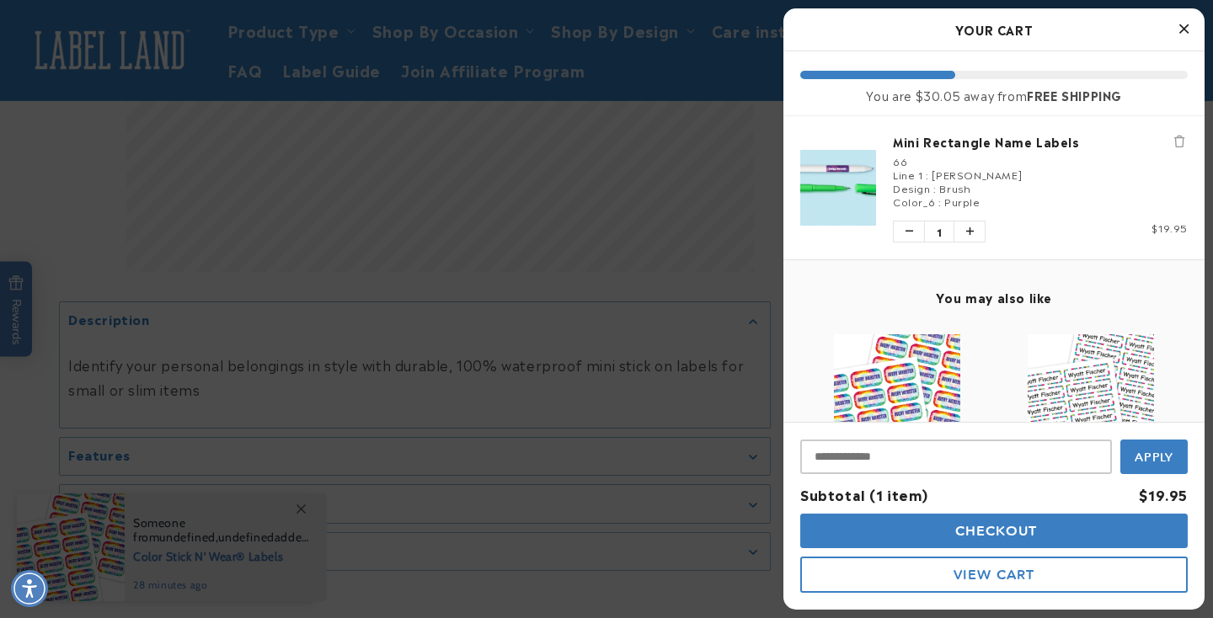
scroll to position [928, 0]
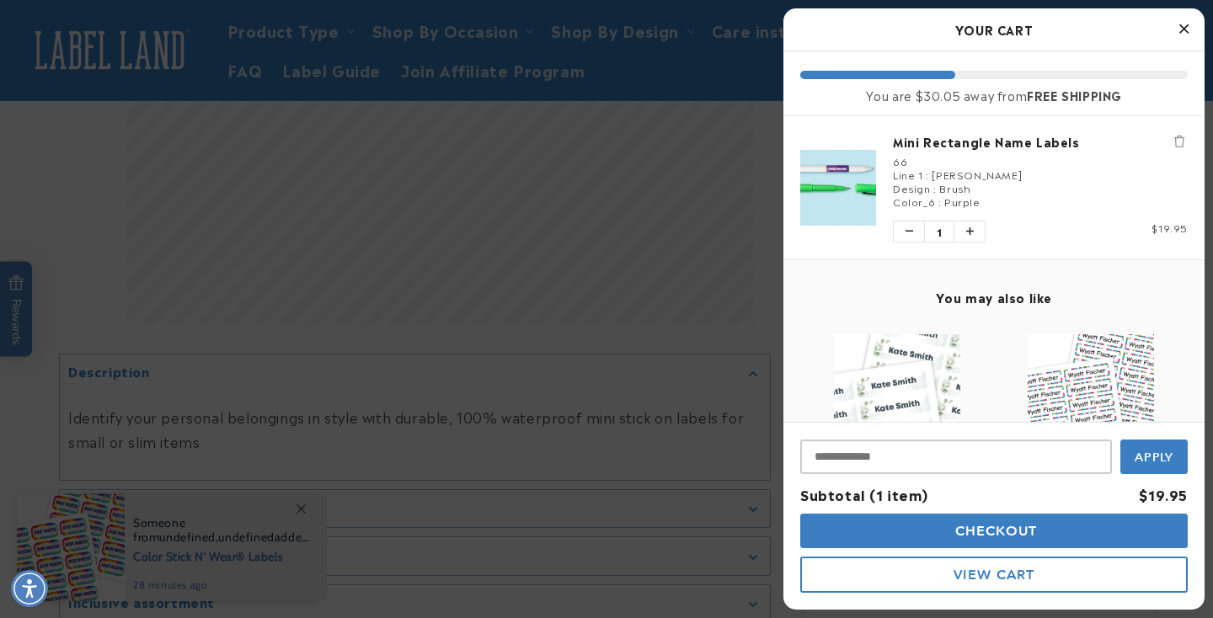
click at [1190, 28] on button "Close Cart" at bounding box center [1183, 29] width 25 height 25
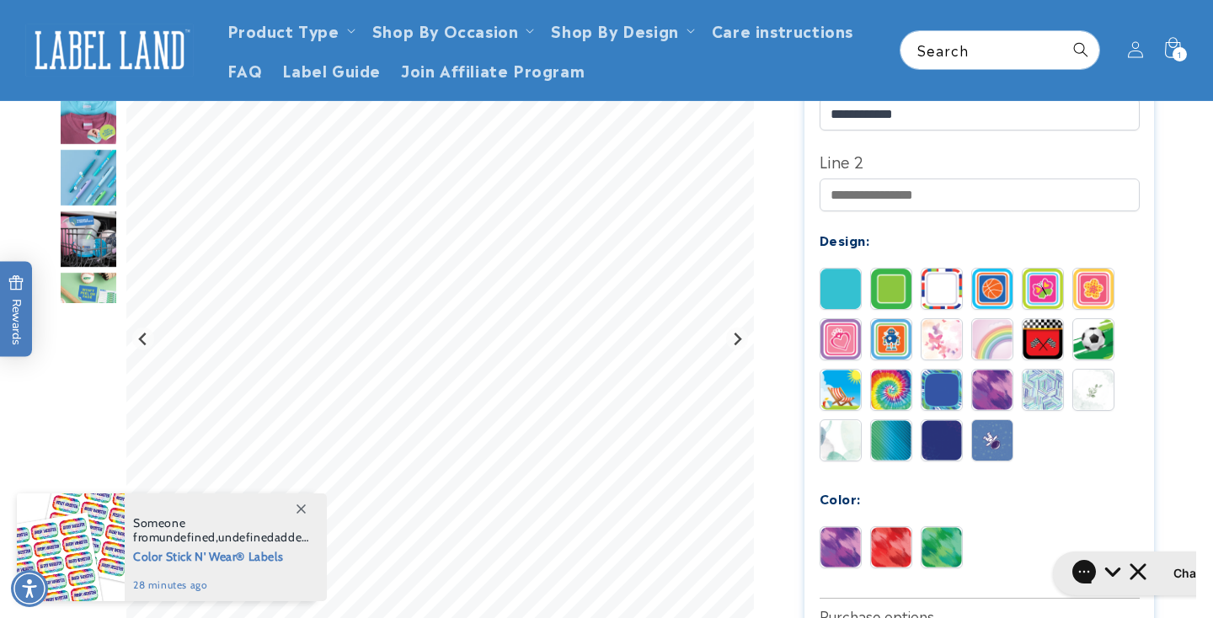
scroll to position [532, 0]
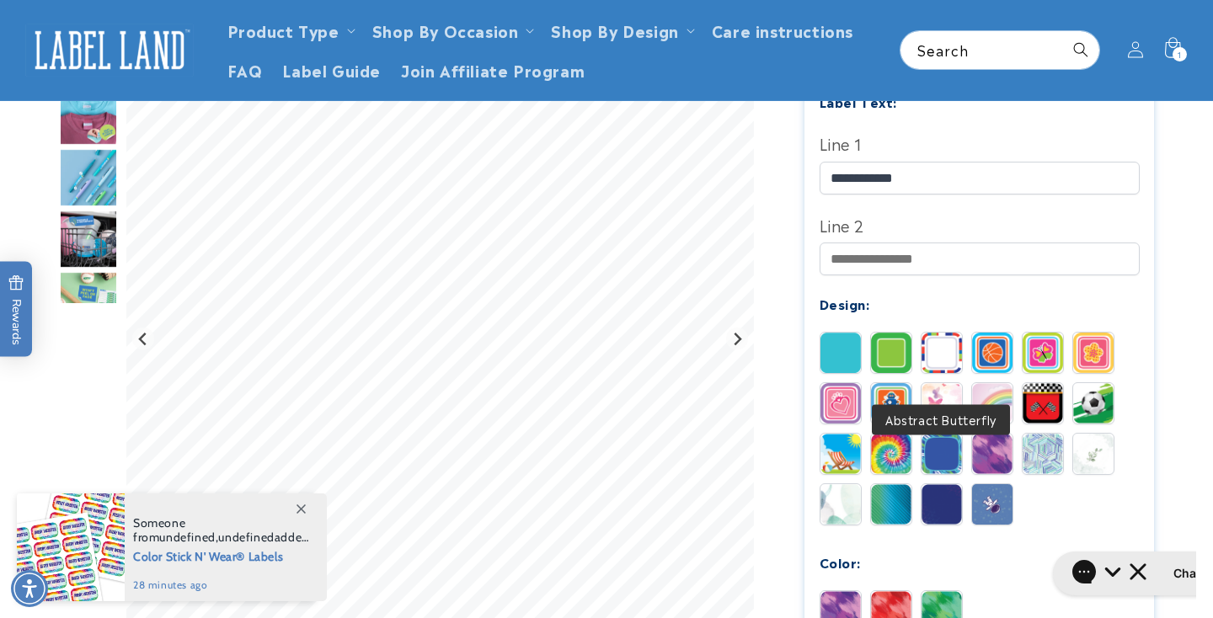
click at [943, 383] on img at bounding box center [942, 403] width 40 height 40
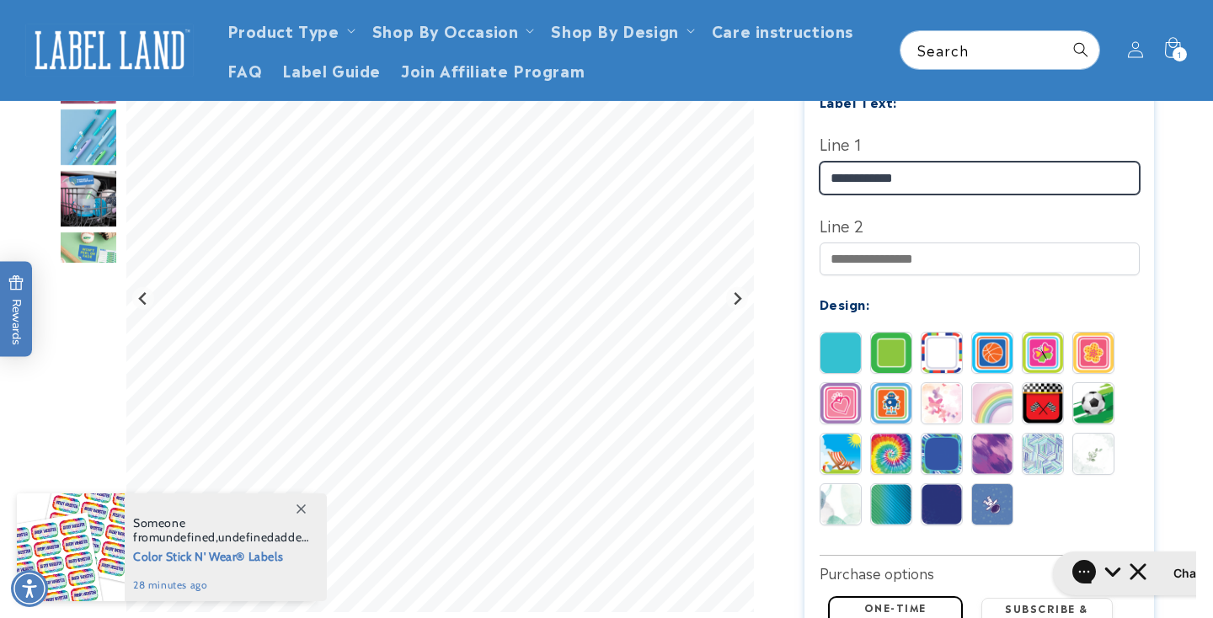
click at [835, 162] on input "**********" at bounding box center [980, 178] width 320 height 33
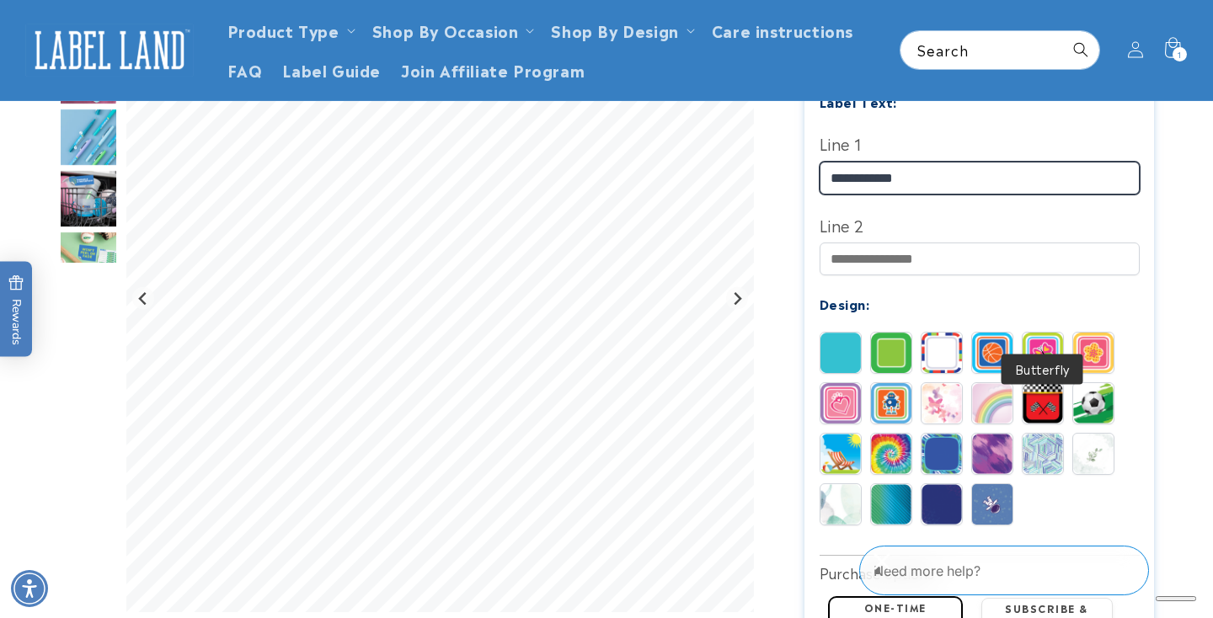
type input "**********"
click at [1036, 333] on img at bounding box center [1043, 353] width 40 height 40
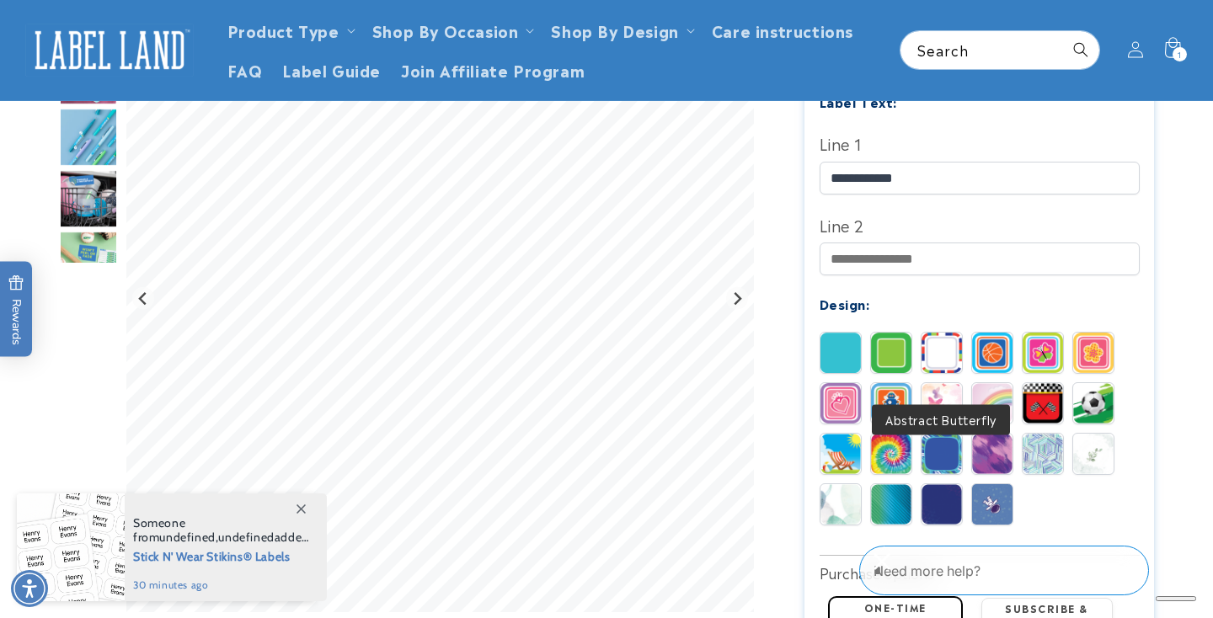
click at [938, 383] on img at bounding box center [942, 403] width 40 height 40
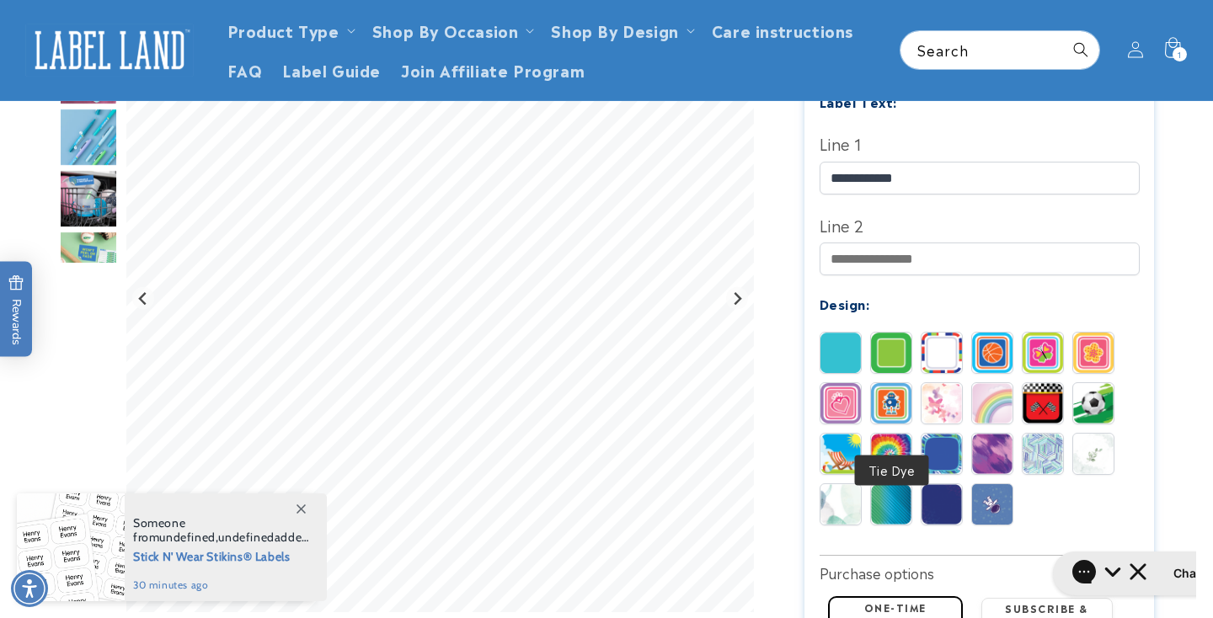
click at [902, 434] on img at bounding box center [891, 454] width 40 height 40
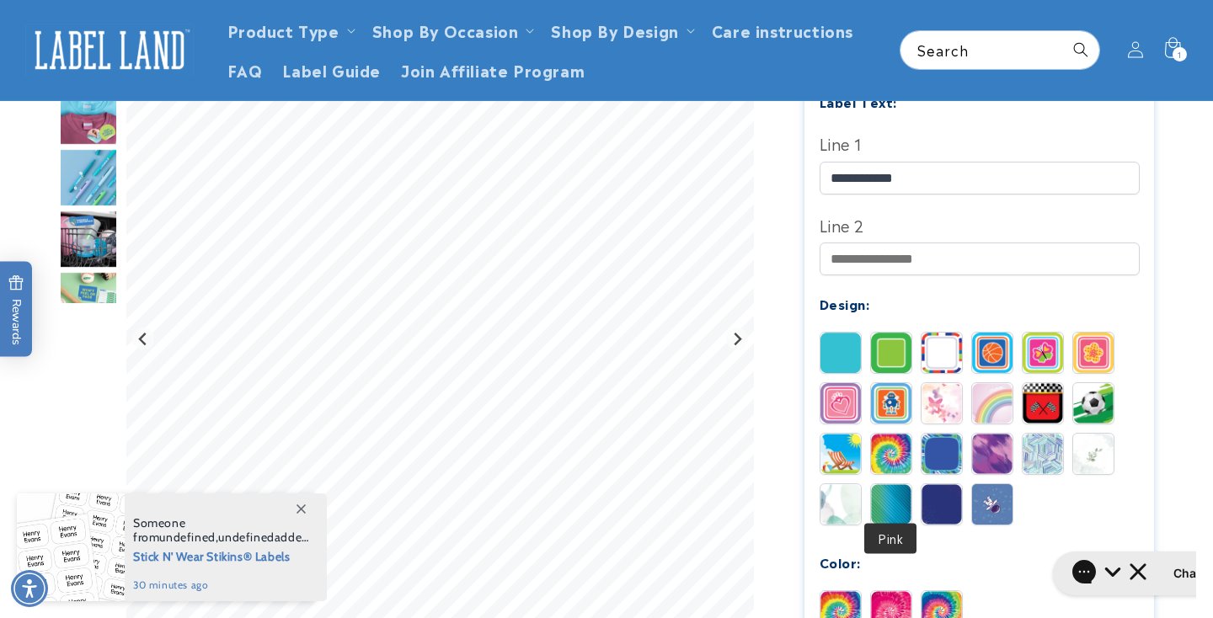
click at [897, 591] on img at bounding box center [891, 611] width 40 height 40
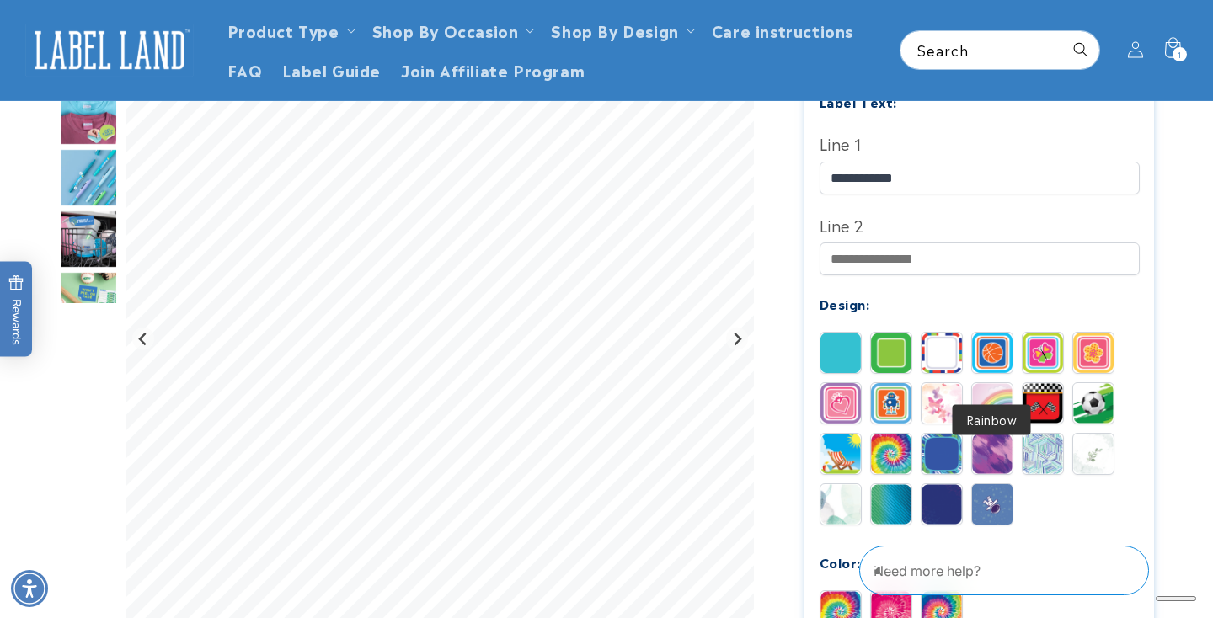
click at [1002, 383] on img at bounding box center [992, 403] width 40 height 40
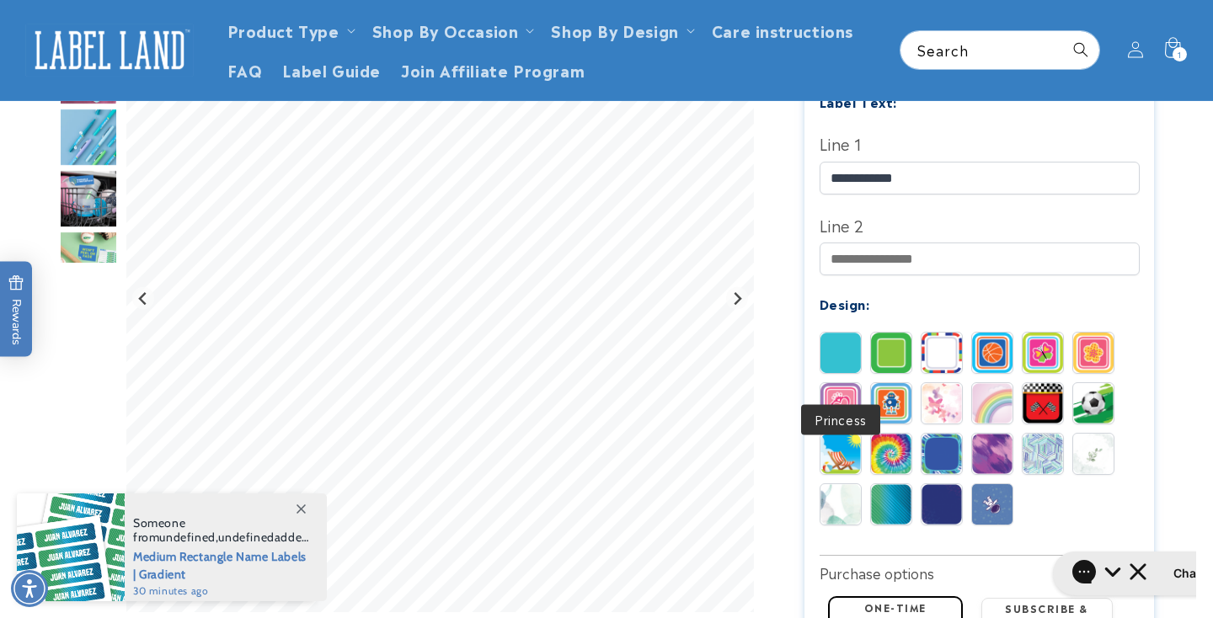
click at [839, 383] on img at bounding box center [841, 403] width 40 height 40
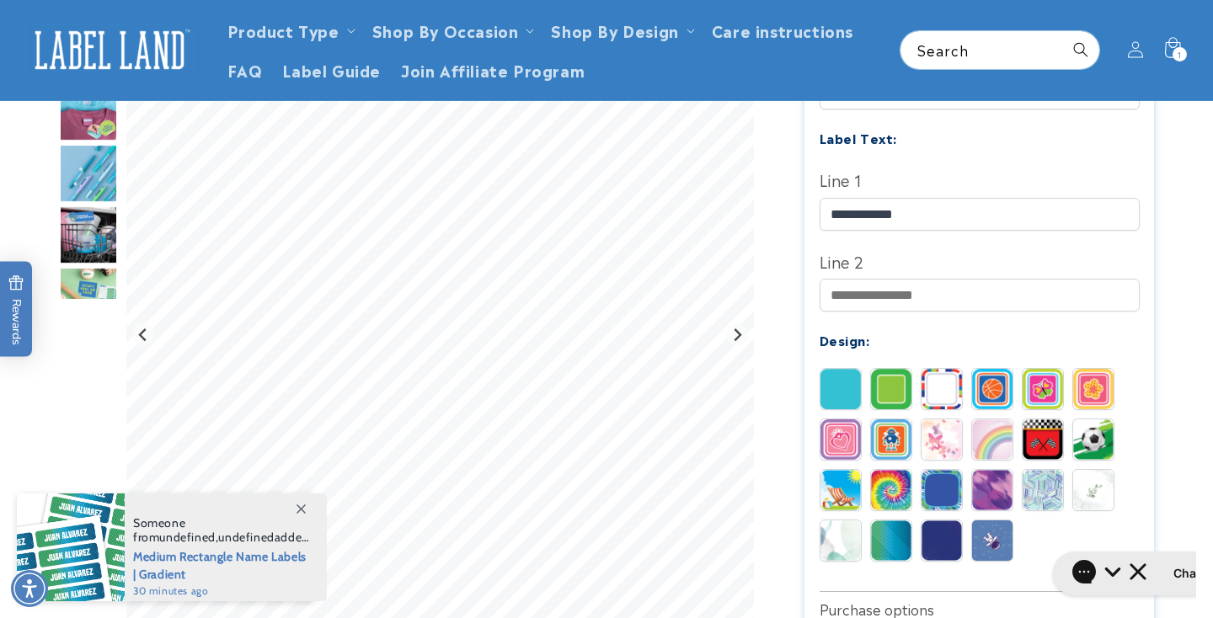
scroll to position [495, 0]
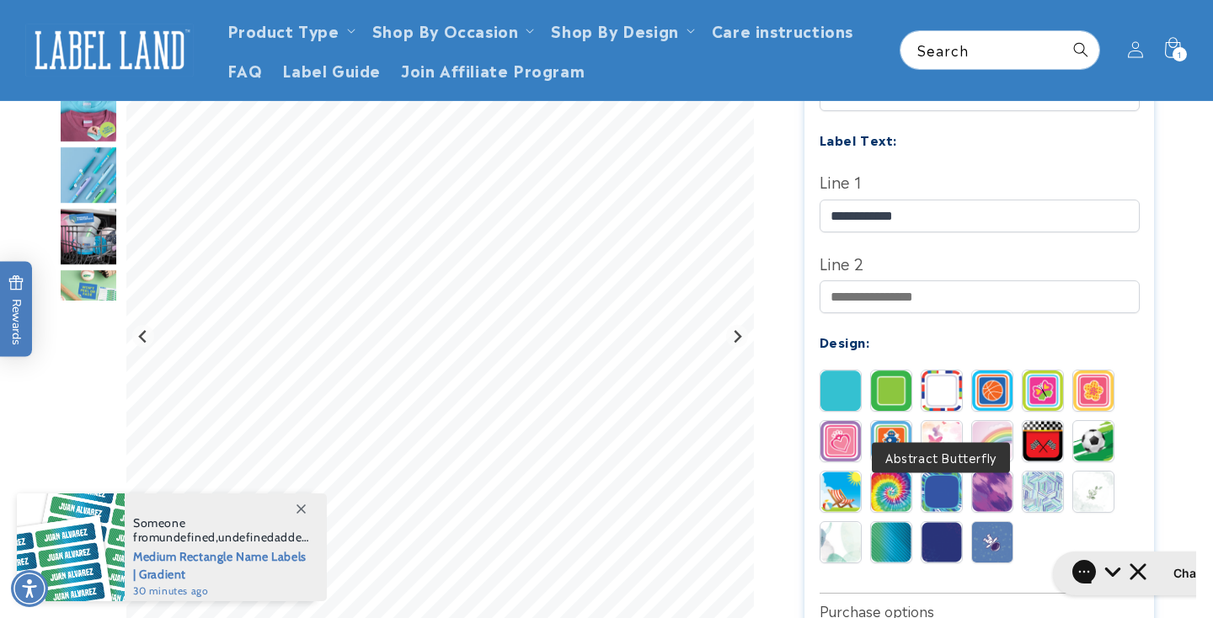
click at [952, 421] on img at bounding box center [942, 441] width 40 height 40
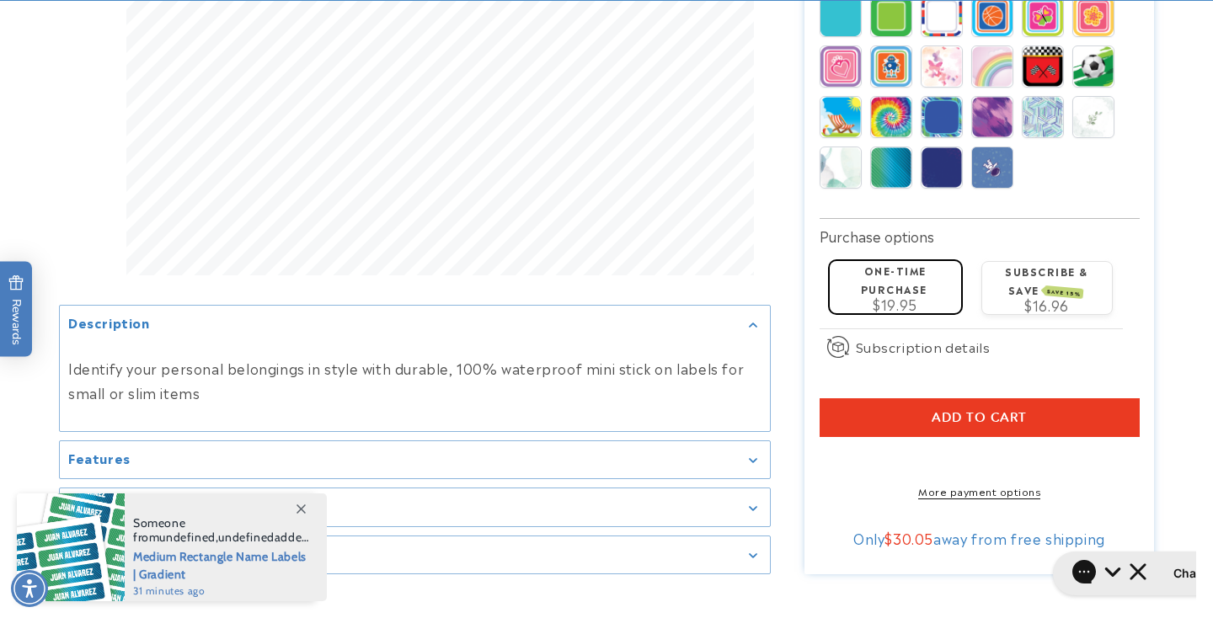
scroll to position [873, 0]
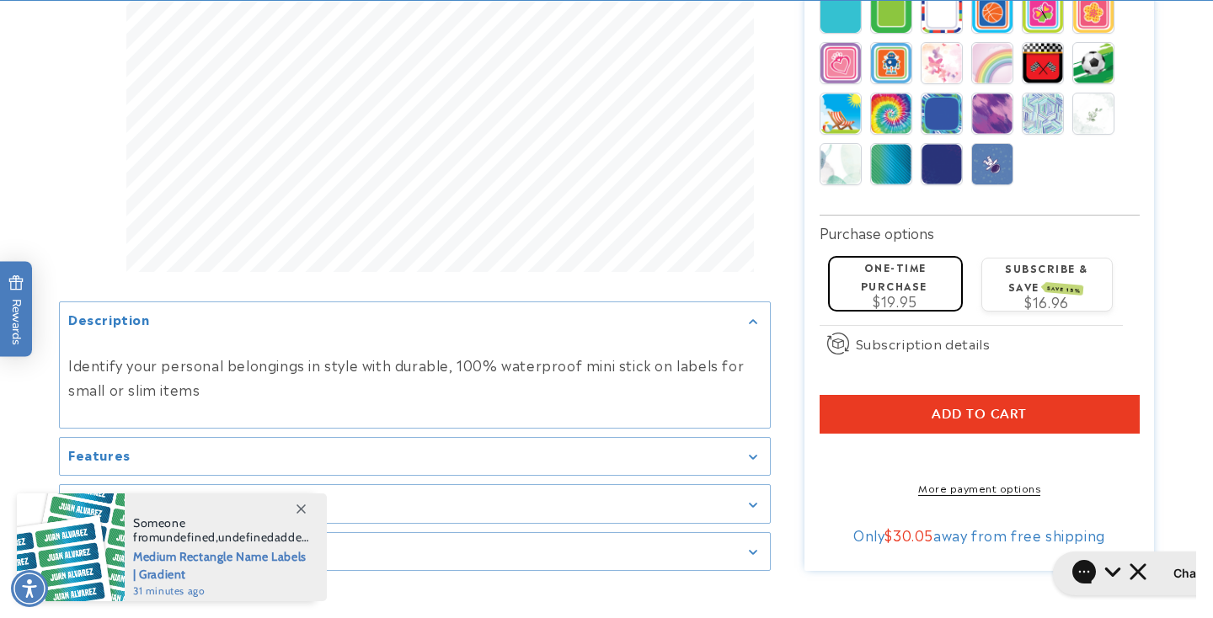
click at [952, 407] on span "Add to cart" at bounding box center [979, 414] width 95 height 15
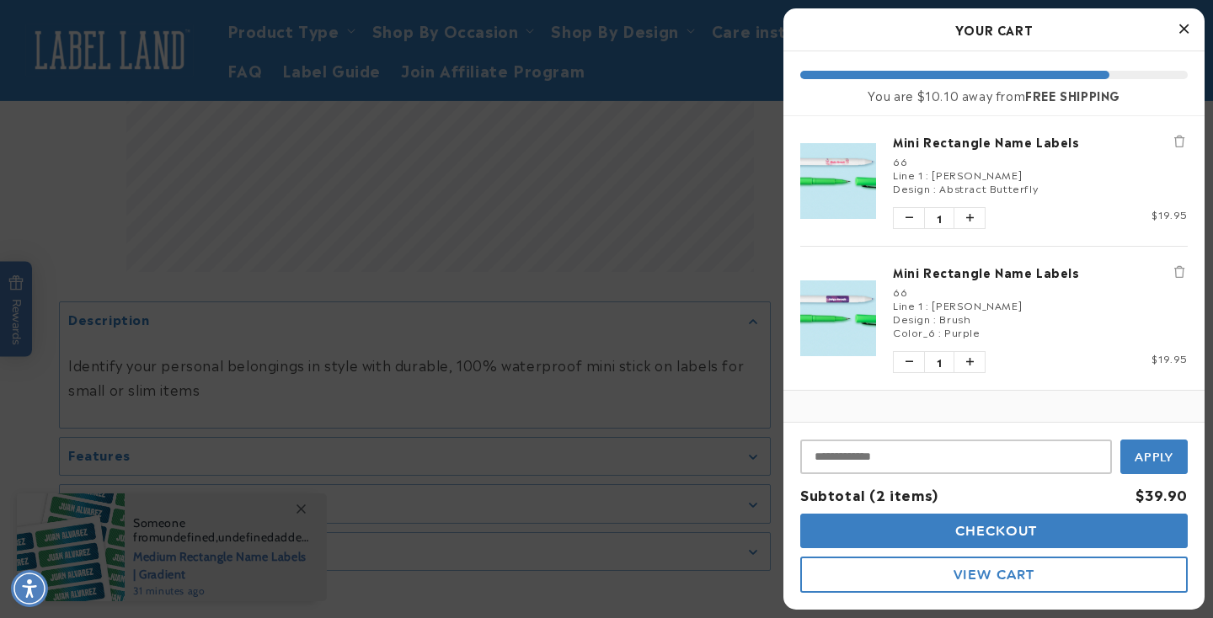
click at [1053, 526] on button "Checkout" at bounding box center [994, 531] width 388 height 35
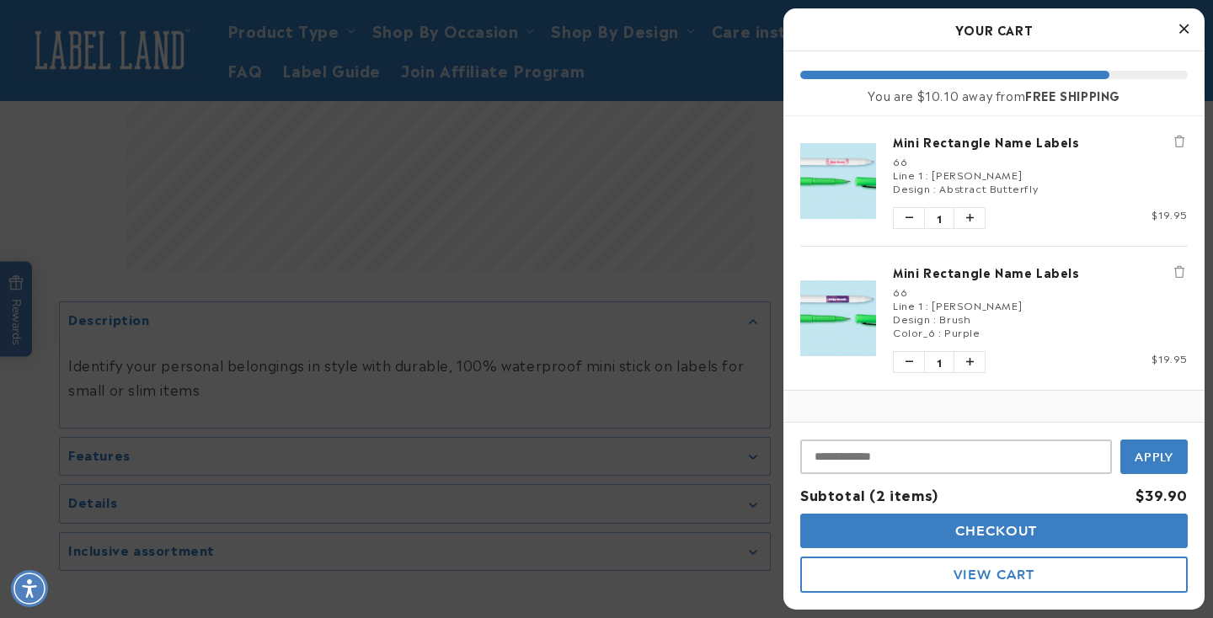
click at [1181, 27] on icon "Close Cart" at bounding box center [1183, 28] width 9 height 15
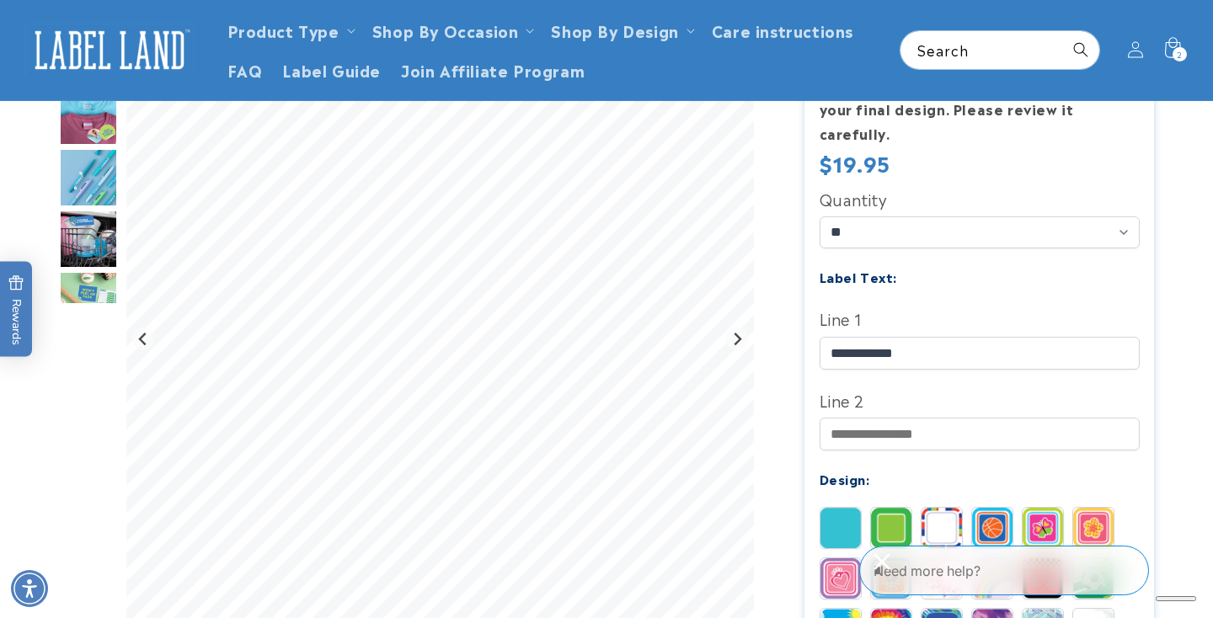
scroll to position [289, 0]
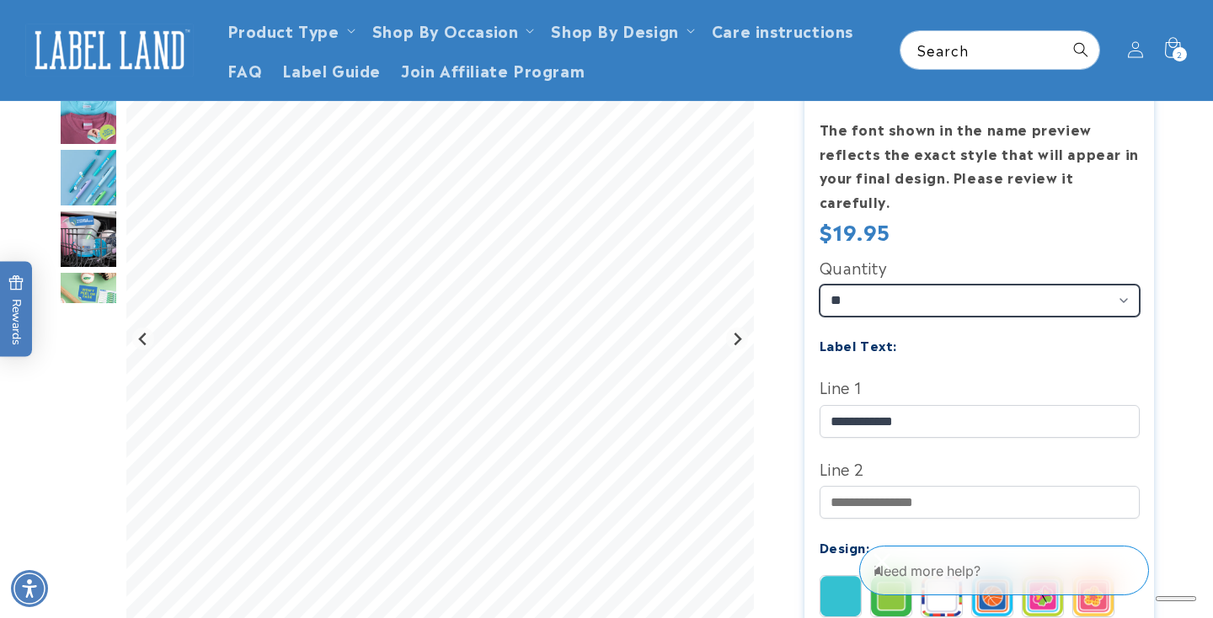
click at [909, 286] on select "** ** **" at bounding box center [980, 301] width 320 height 32
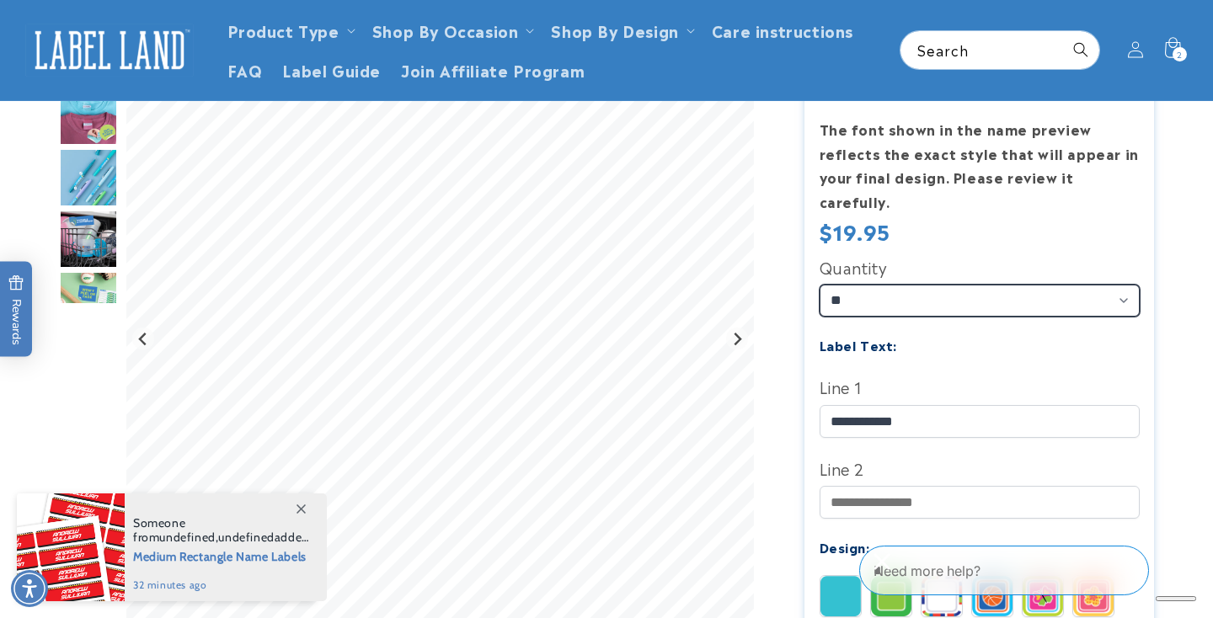
select select "**"
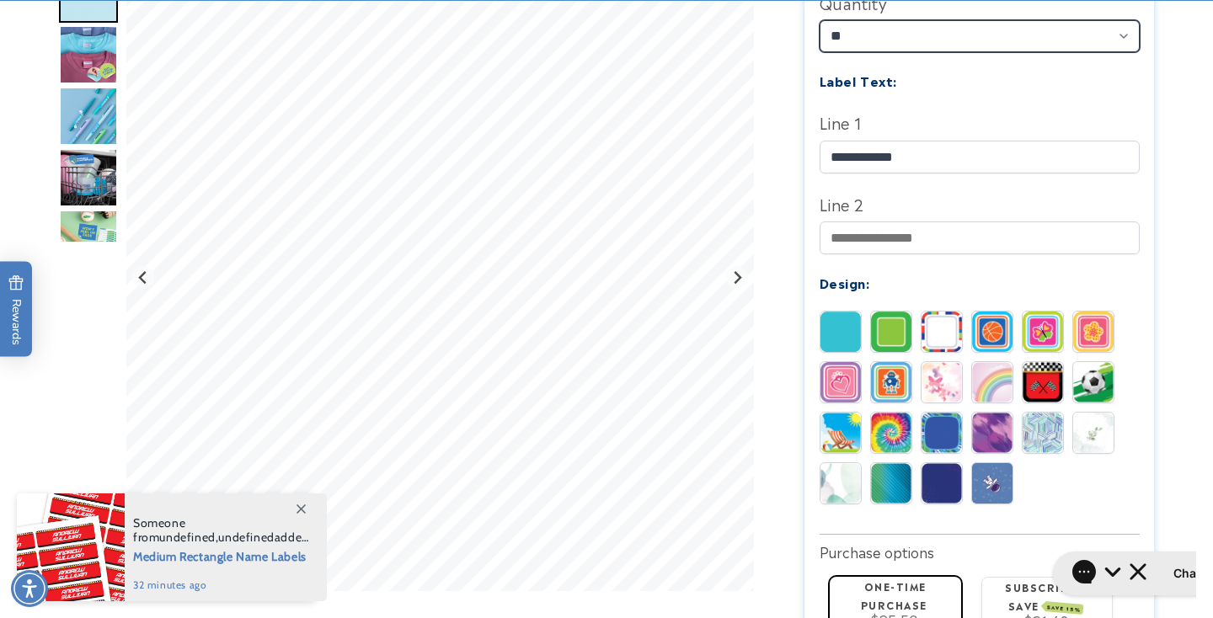
scroll to position [746, 0]
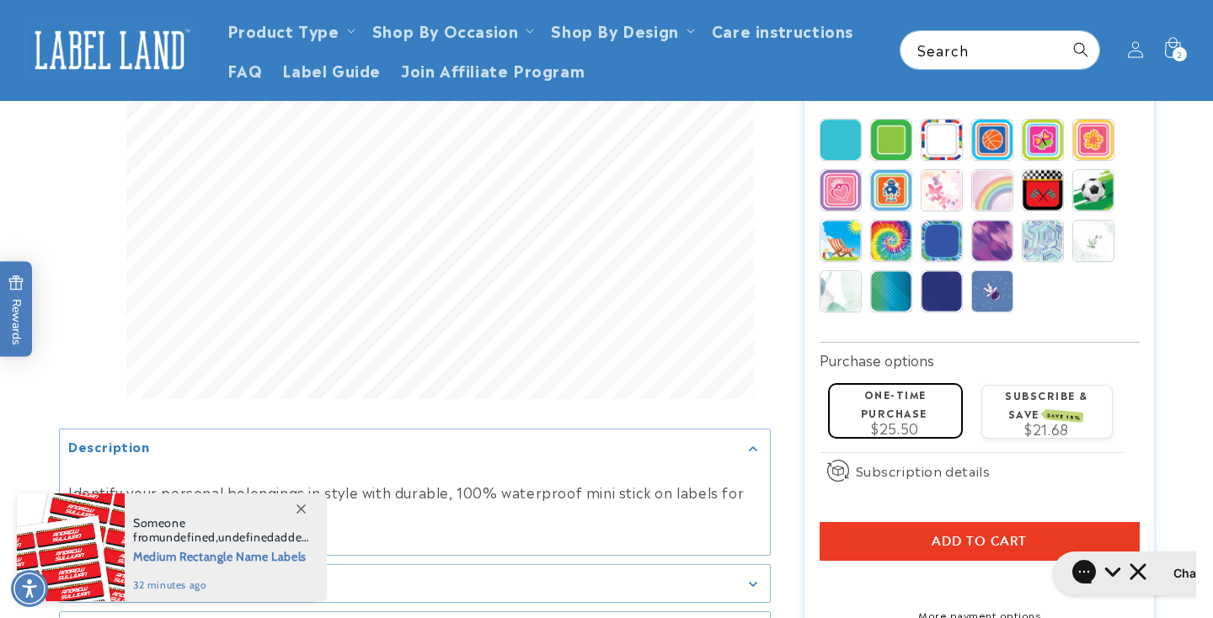
click at [958, 534] on span "Add to cart" at bounding box center [979, 541] width 95 height 15
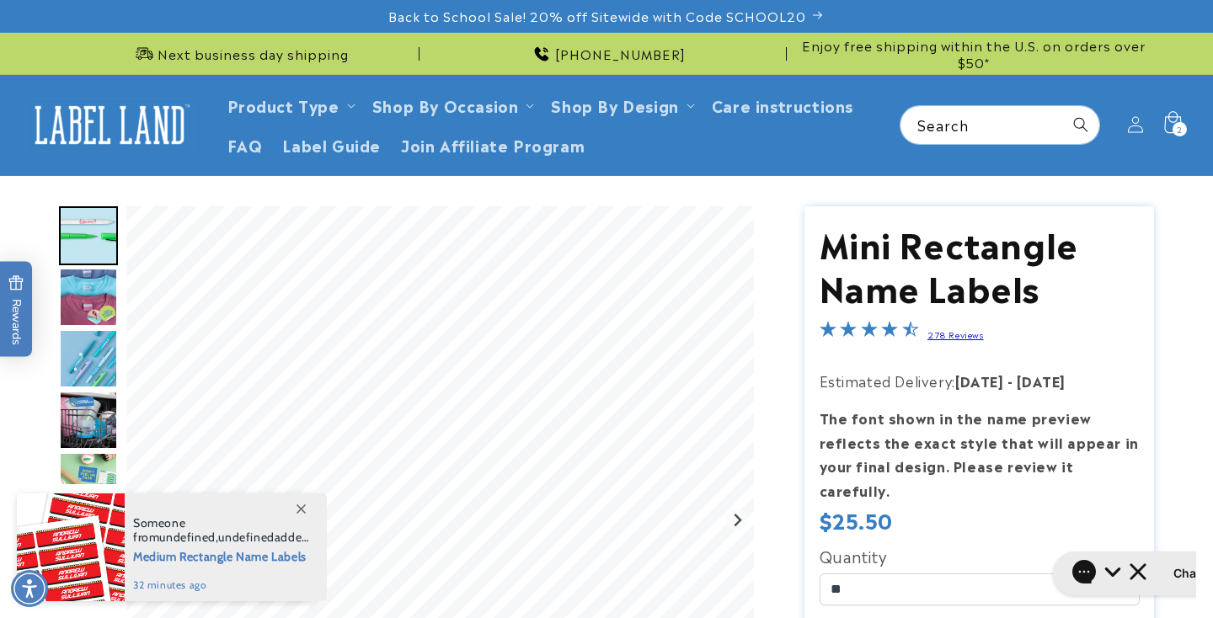
scroll to position [0, 0]
click at [1178, 127] on span "2" at bounding box center [1180, 129] width 6 height 14
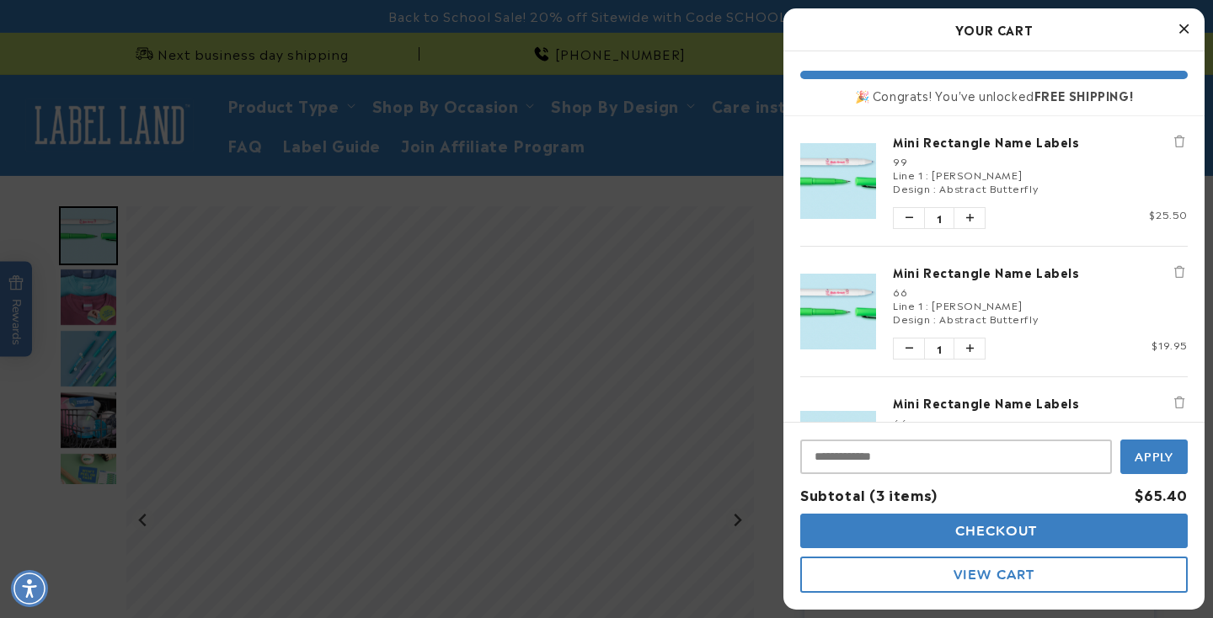
click at [1175, 270] on icon "Remove Mini Rectangle Name Labels" at bounding box center [1179, 272] width 10 height 12
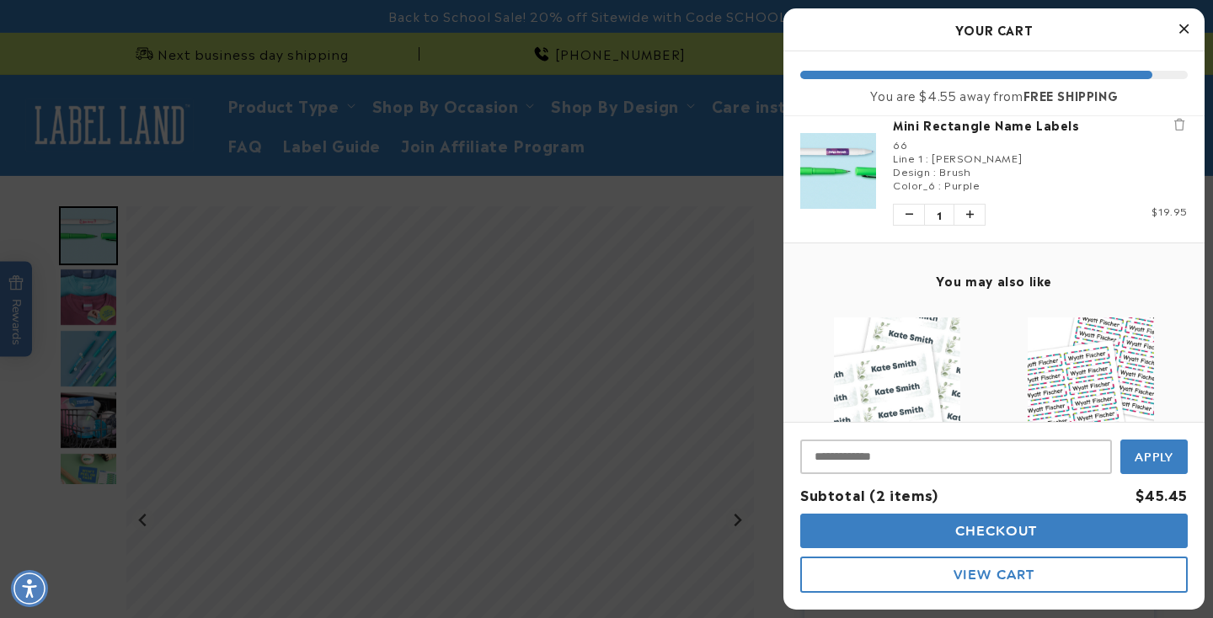
scroll to position [42, 0]
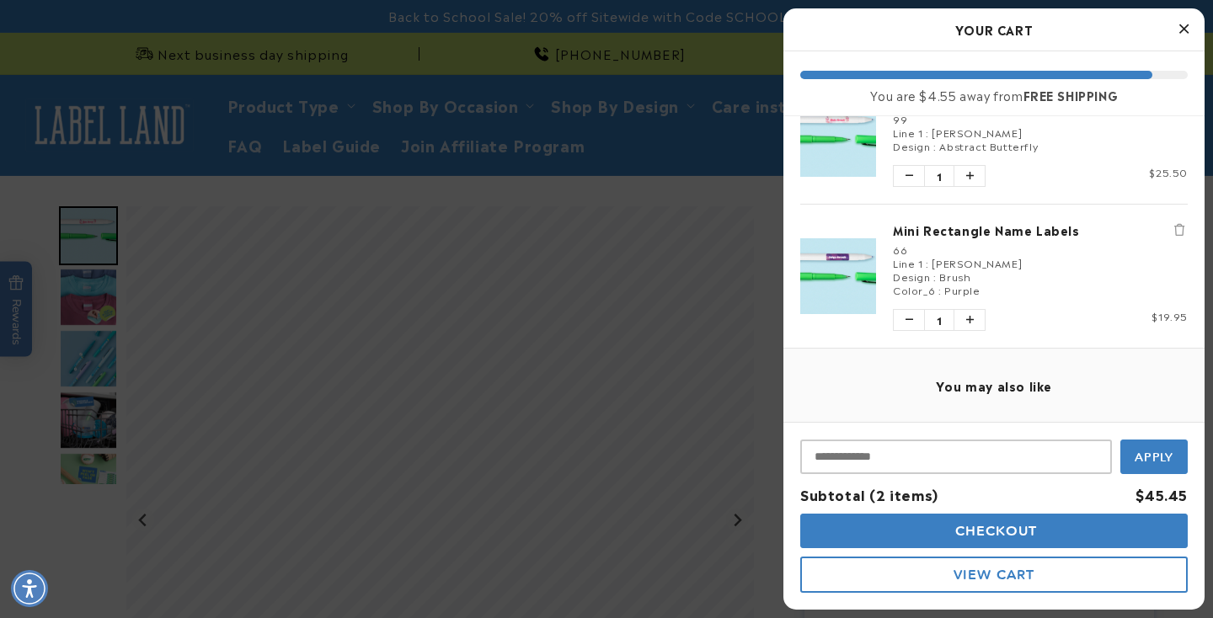
click at [949, 232] on link "Mini Rectangle Name Labels" at bounding box center [1040, 230] width 295 height 17
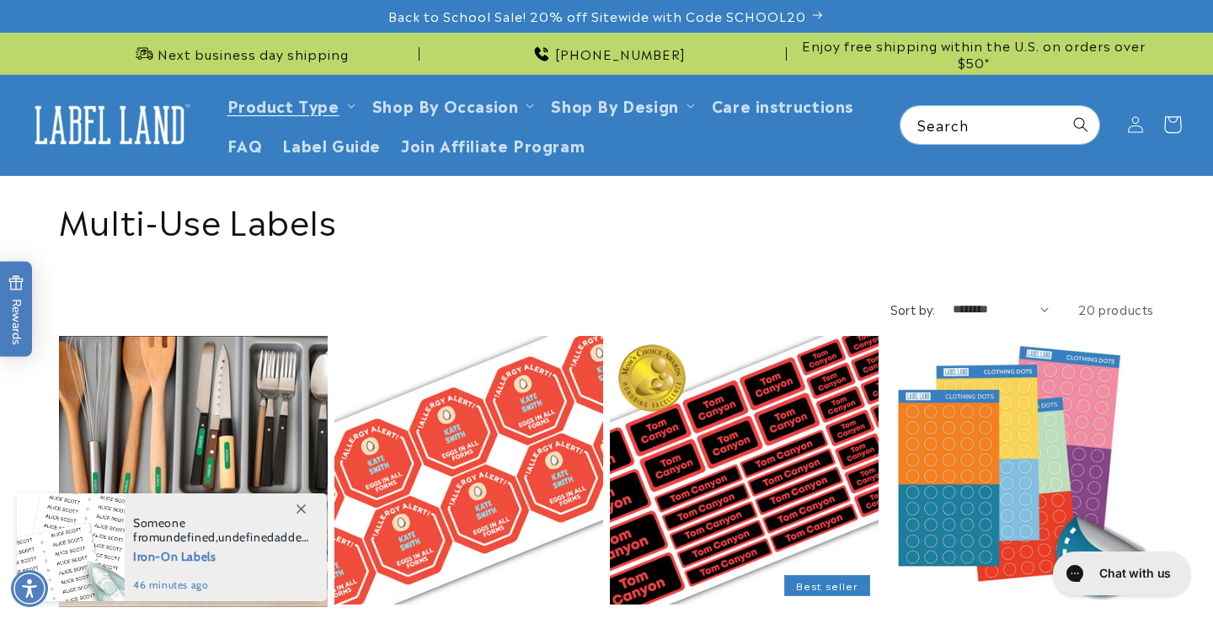
click at [1174, 131] on icon at bounding box center [1172, 125] width 40 height 40
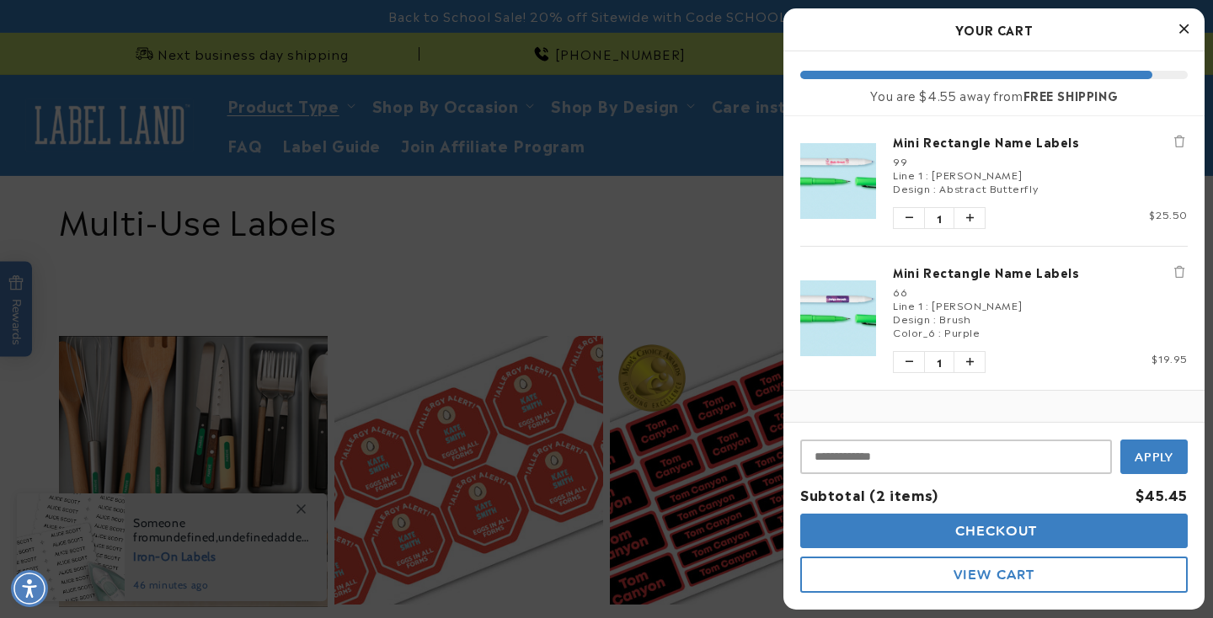
click at [1052, 275] on link "Mini Rectangle Name Labels" at bounding box center [1040, 272] width 295 height 17
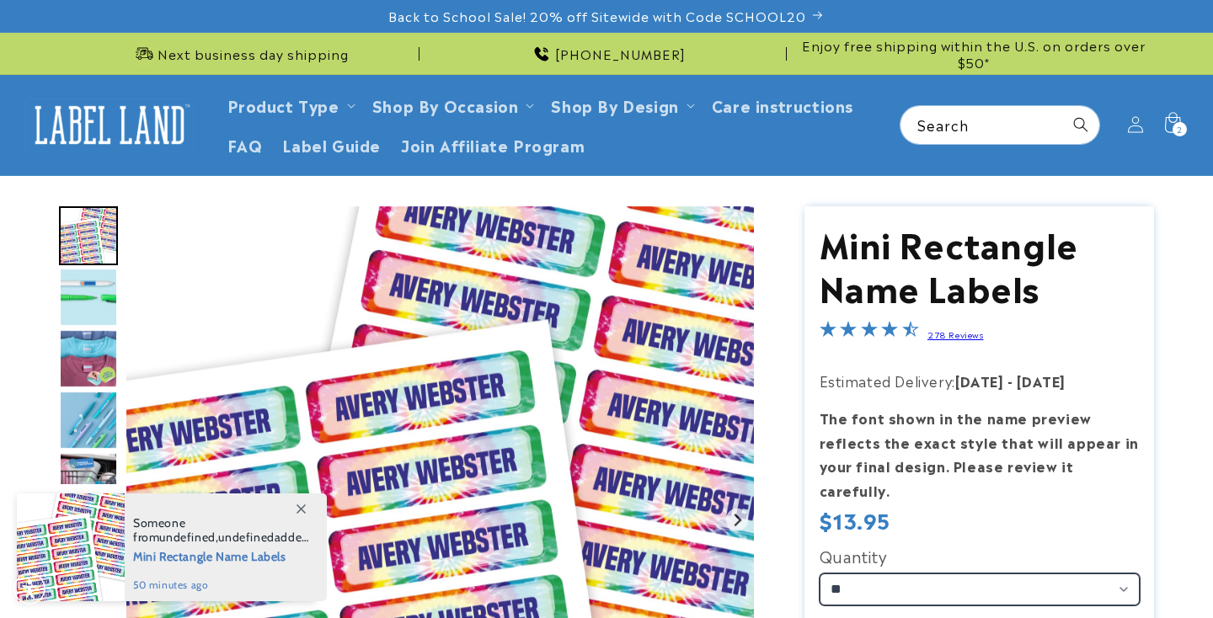
click at [913, 574] on select "** ** **" at bounding box center [980, 590] width 320 height 32
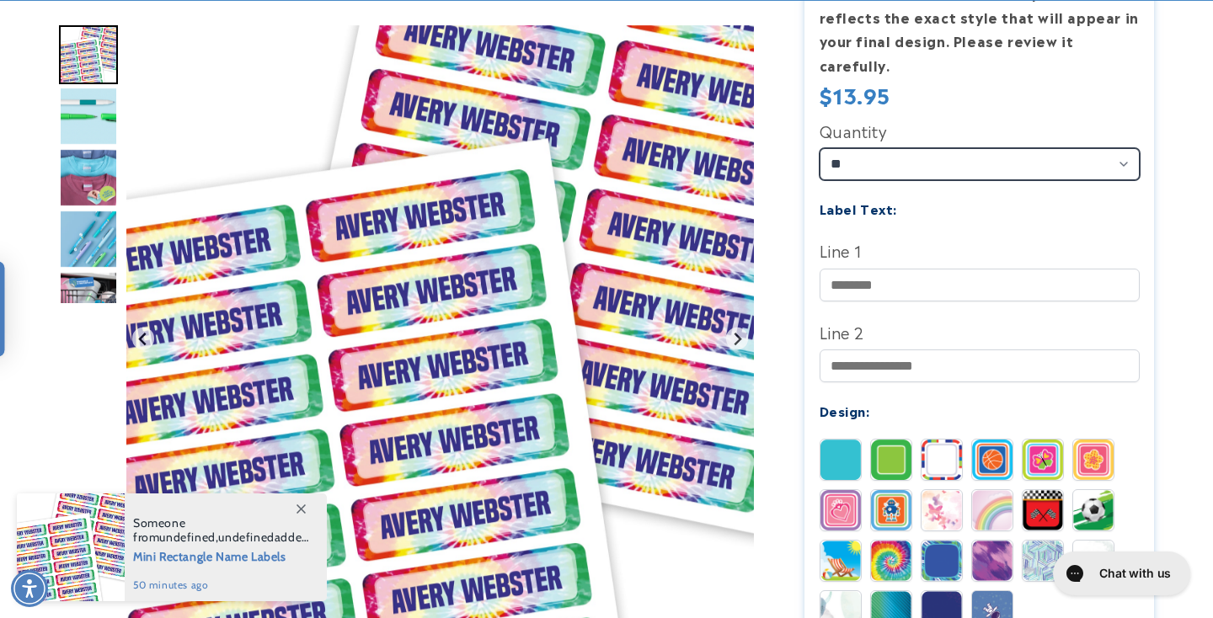
scroll to position [425, 0]
select select "**"
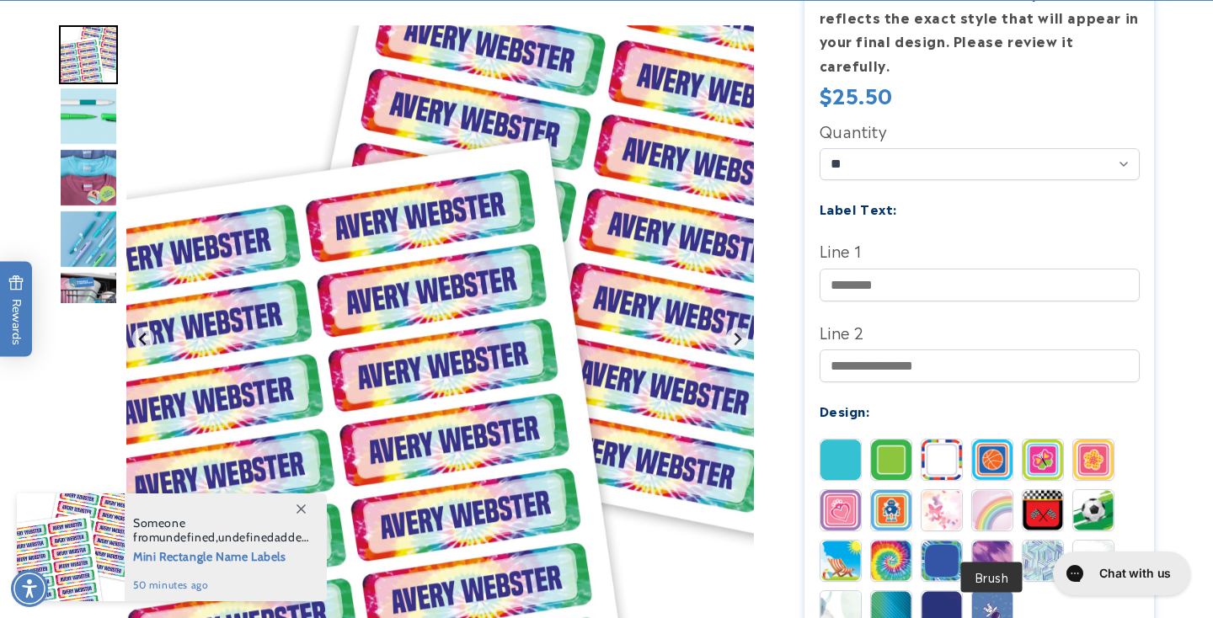
click at [993, 541] on img at bounding box center [992, 561] width 40 height 40
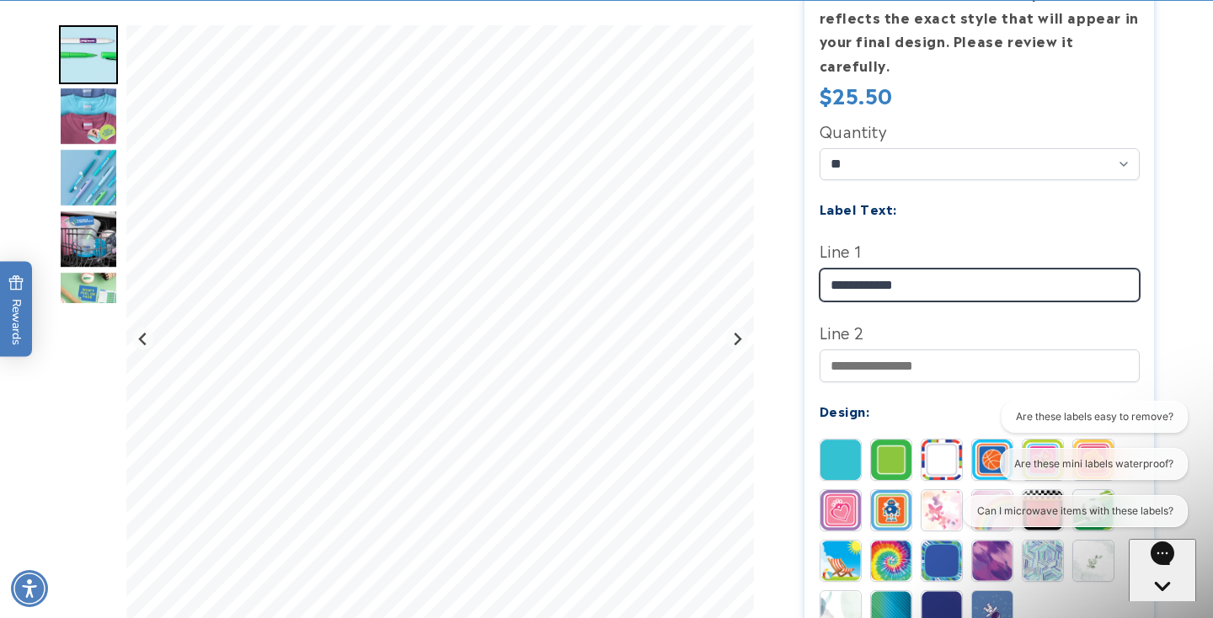
type input "**********"
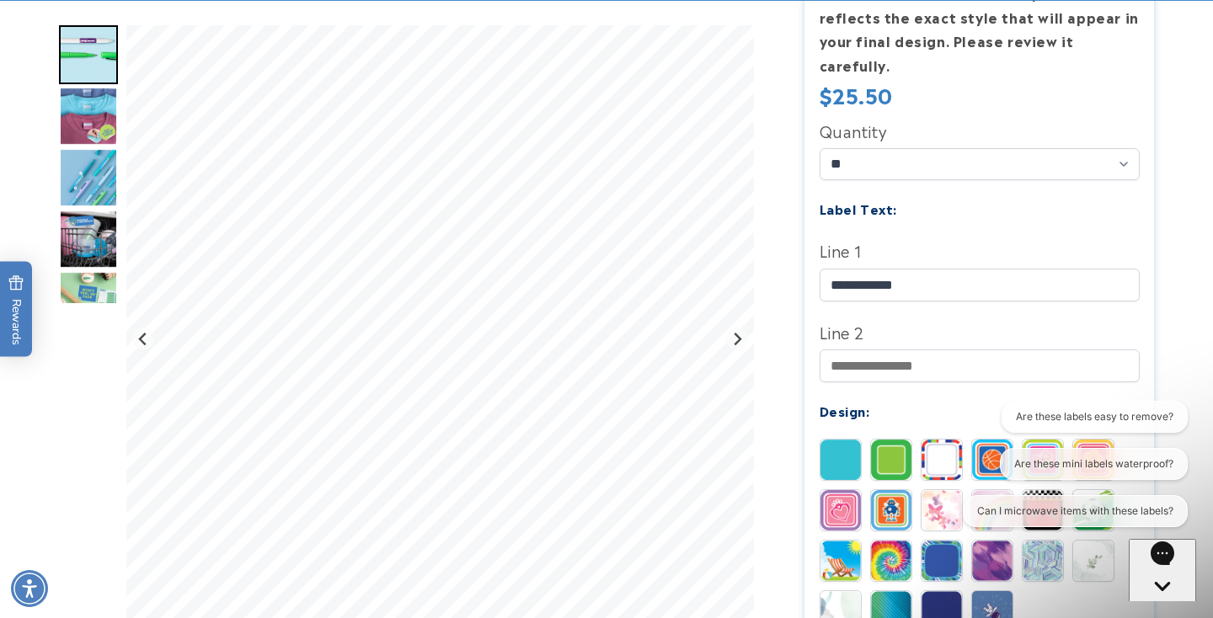
click at [910, 399] on div "Design:" at bounding box center [980, 410] width 320 height 23
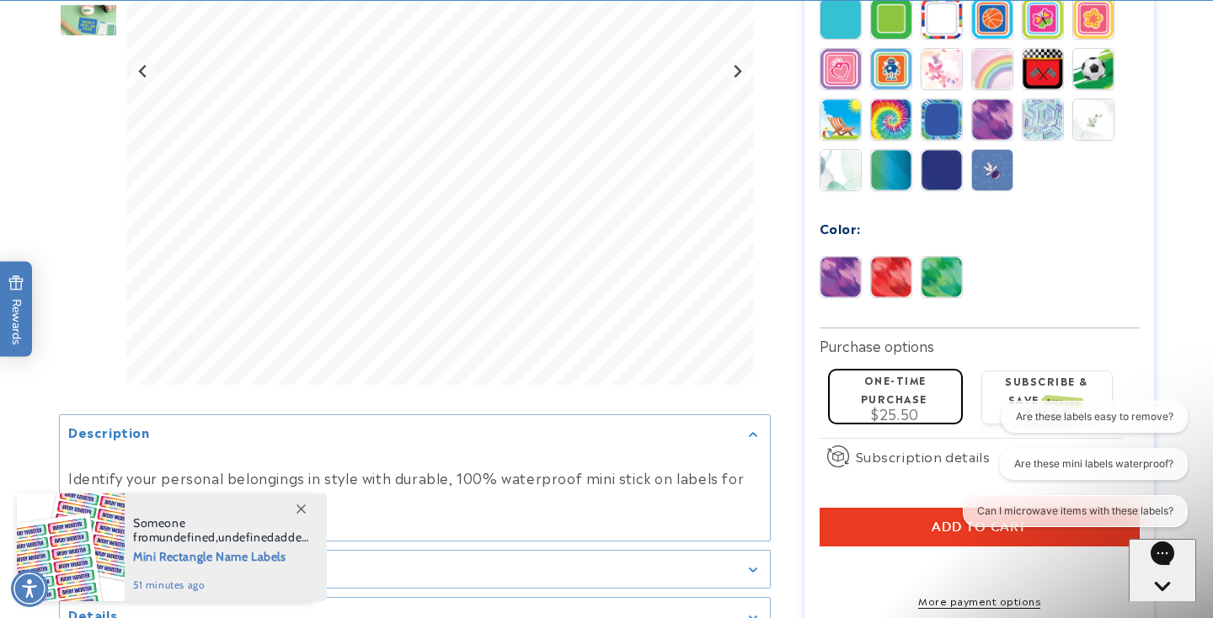
scroll to position [874, 0]
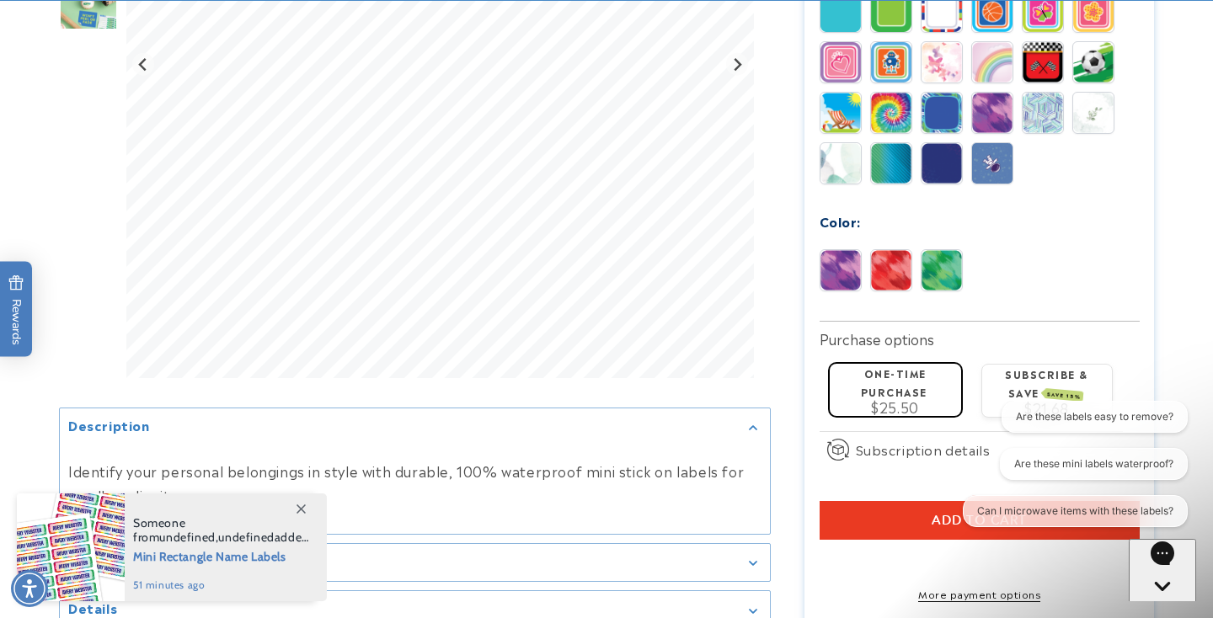
click at [927, 501] on button "Add to cart" at bounding box center [980, 520] width 320 height 39
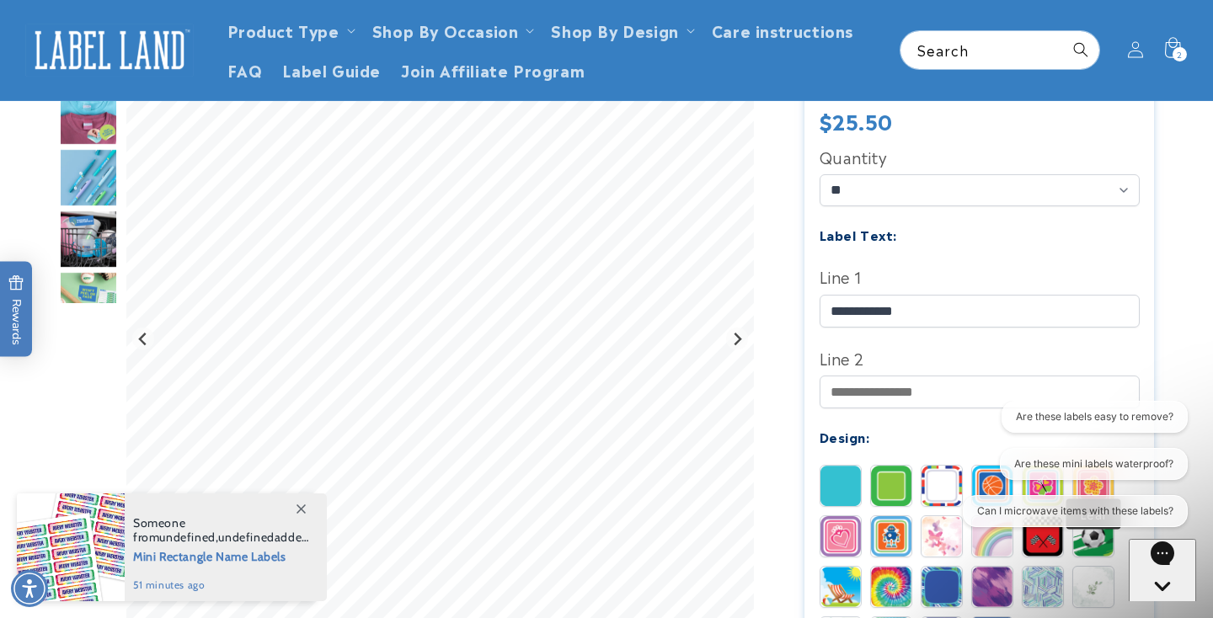
scroll to position [315, 0]
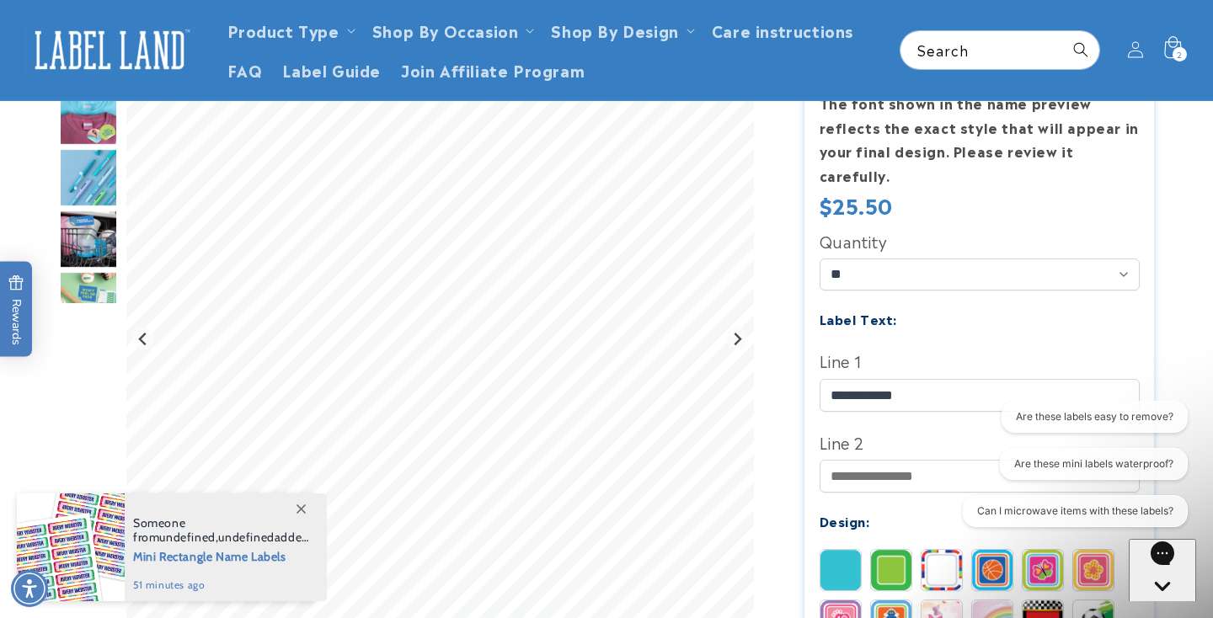
click at [1175, 43] on icon at bounding box center [1172, 50] width 40 height 40
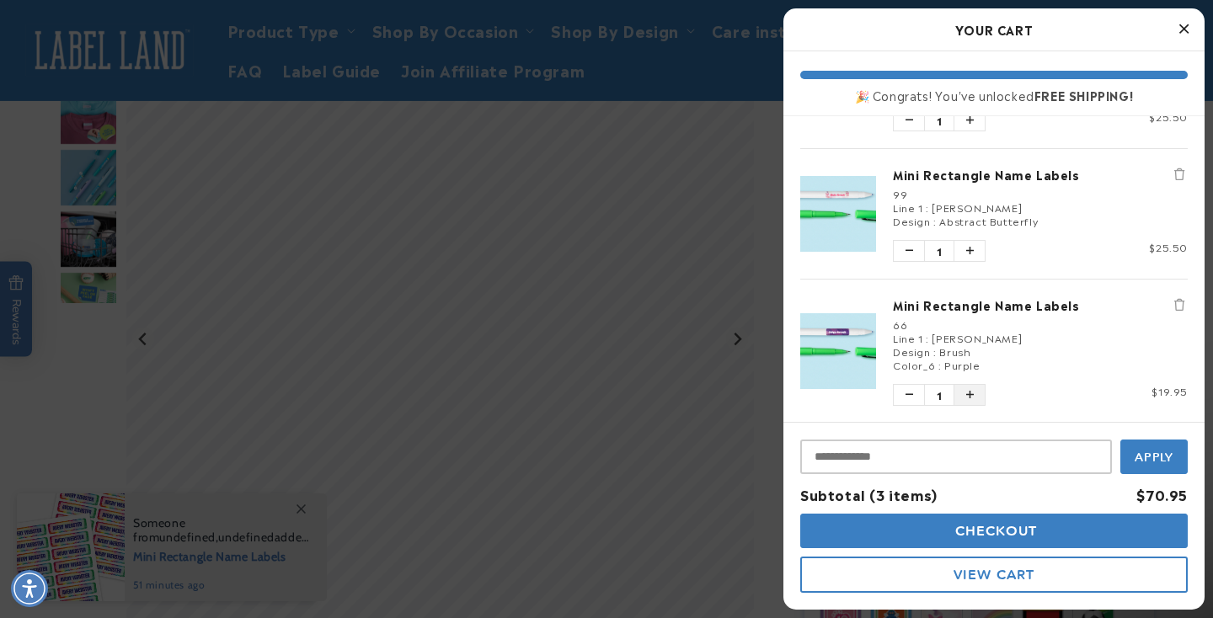
scroll to position [115, 0]
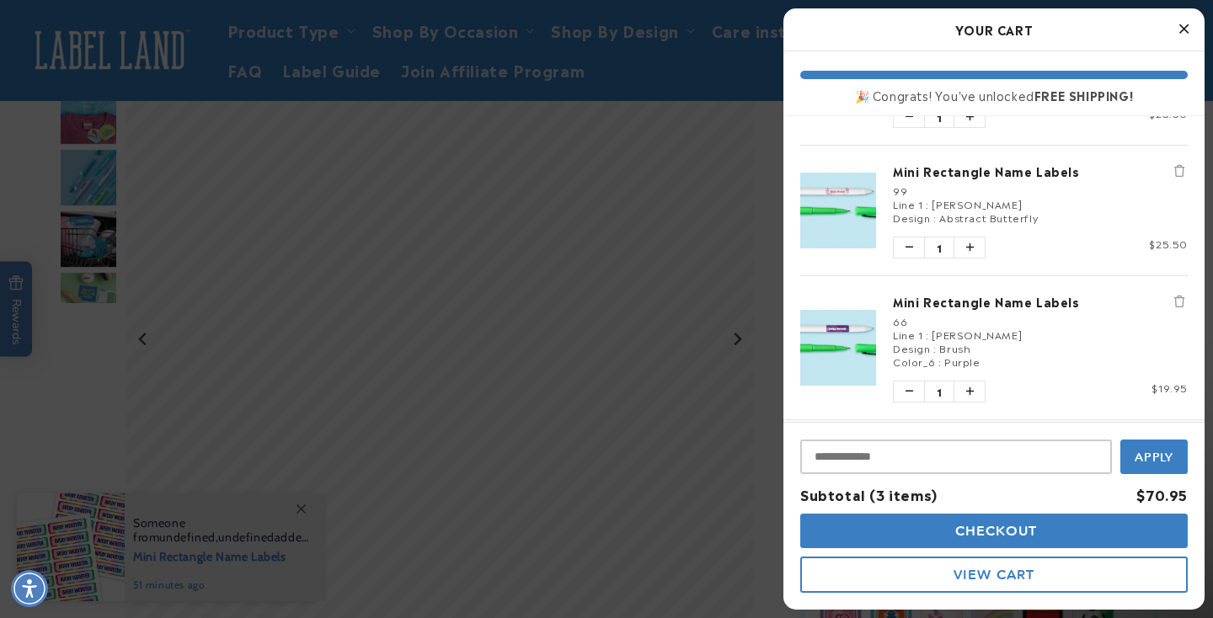
click at [1171, 306] on button "Remove Mini Rectangle Name Labels" at bounding box center [1179, 301] width 17 height 17
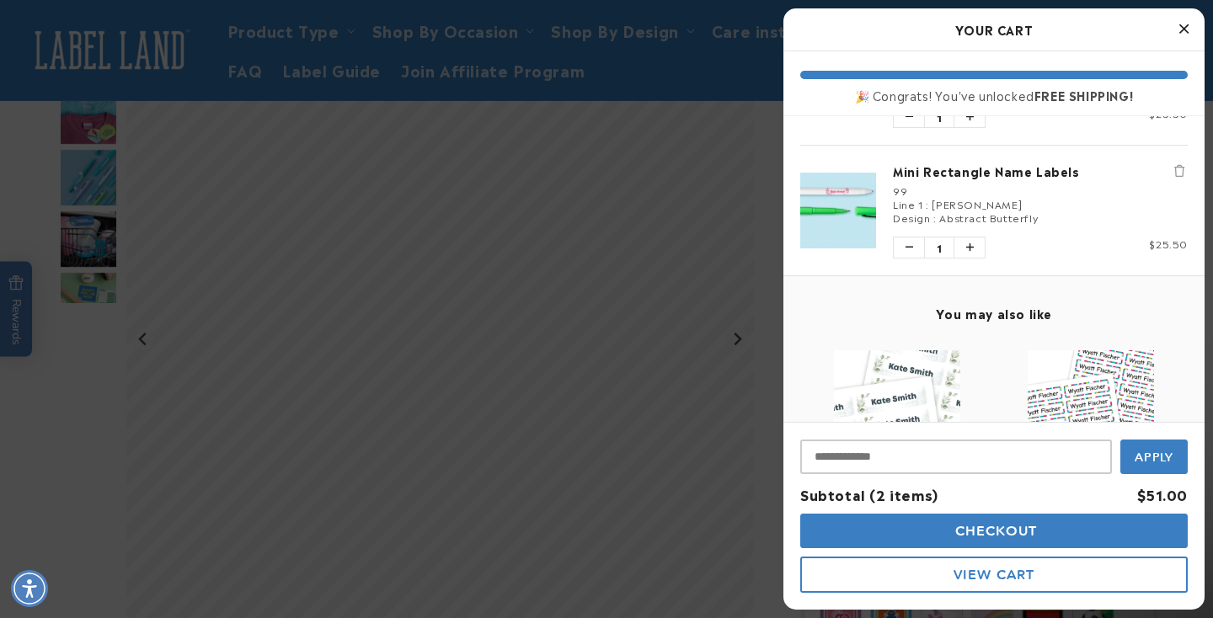
scroll to position [42, 0]
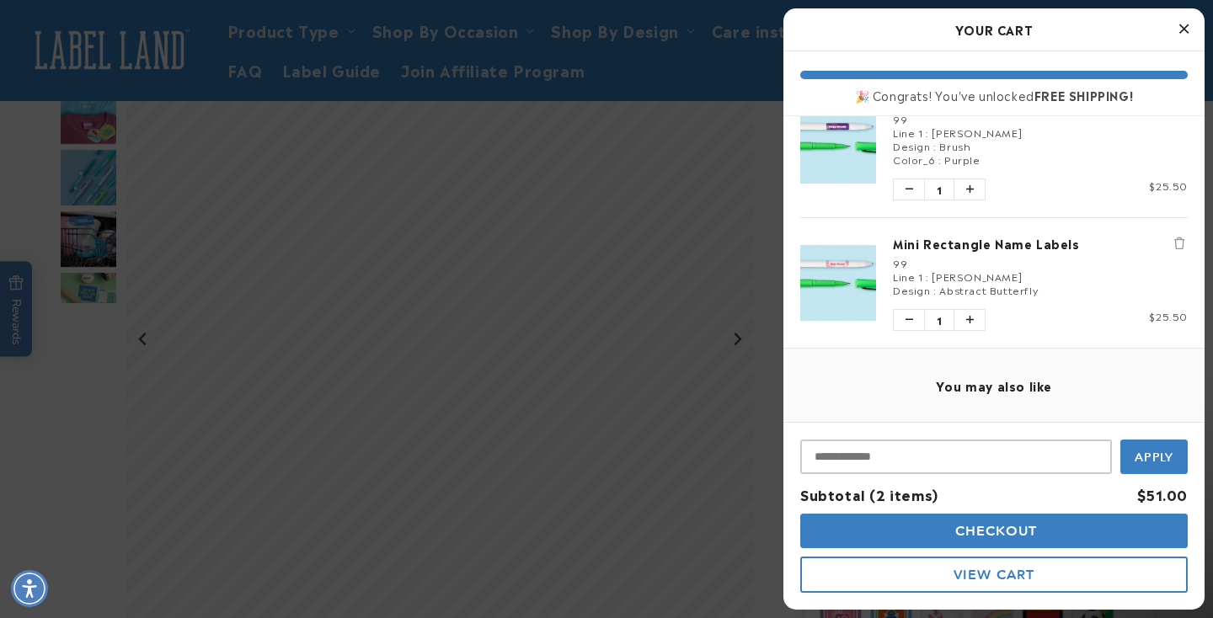
click at [1009, 543] on button "Checkout" at bounding box center [994, 531] width 388 height 35
